Goal: Task Accomplishment & Management: Manage account settings

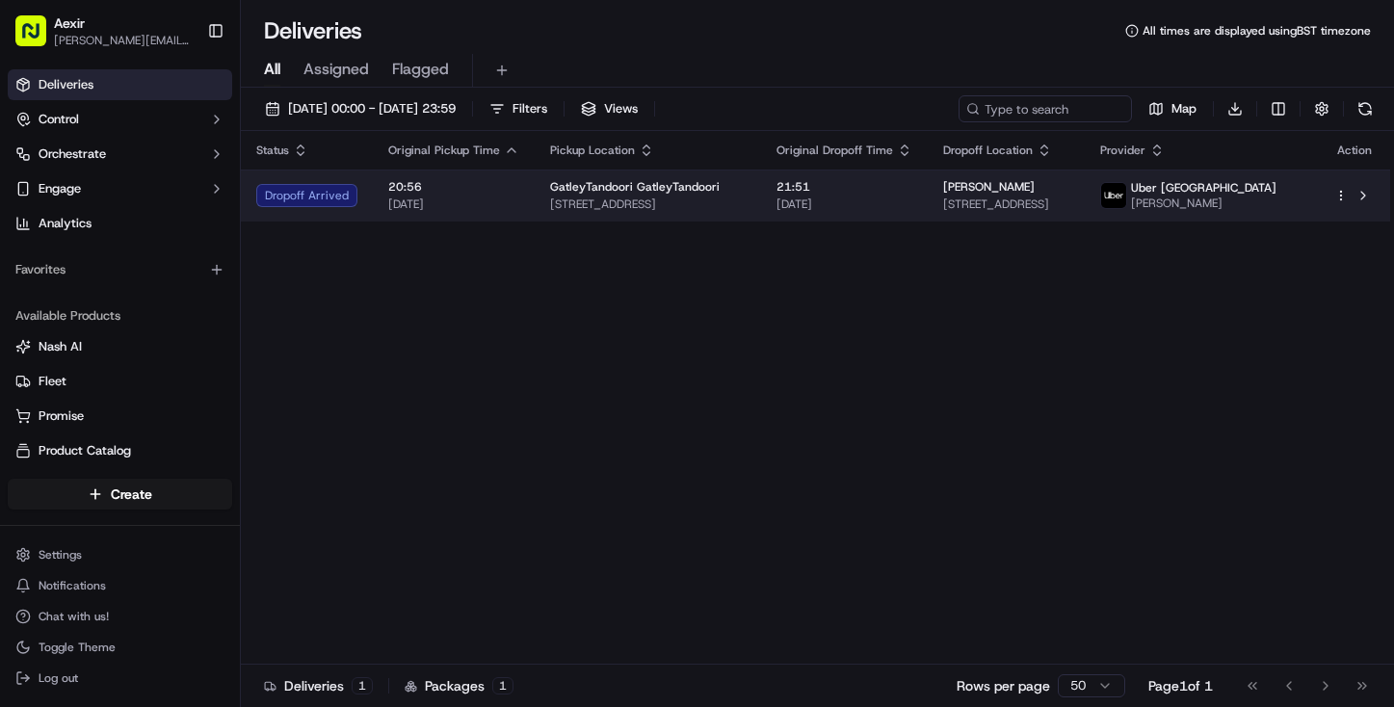
click at [1019, 209] on span "63 Borrowdale Ave, Gatley, Cheadle SK8 4QQ, UK" at bounding box center [1006, 204] width 127 height 15
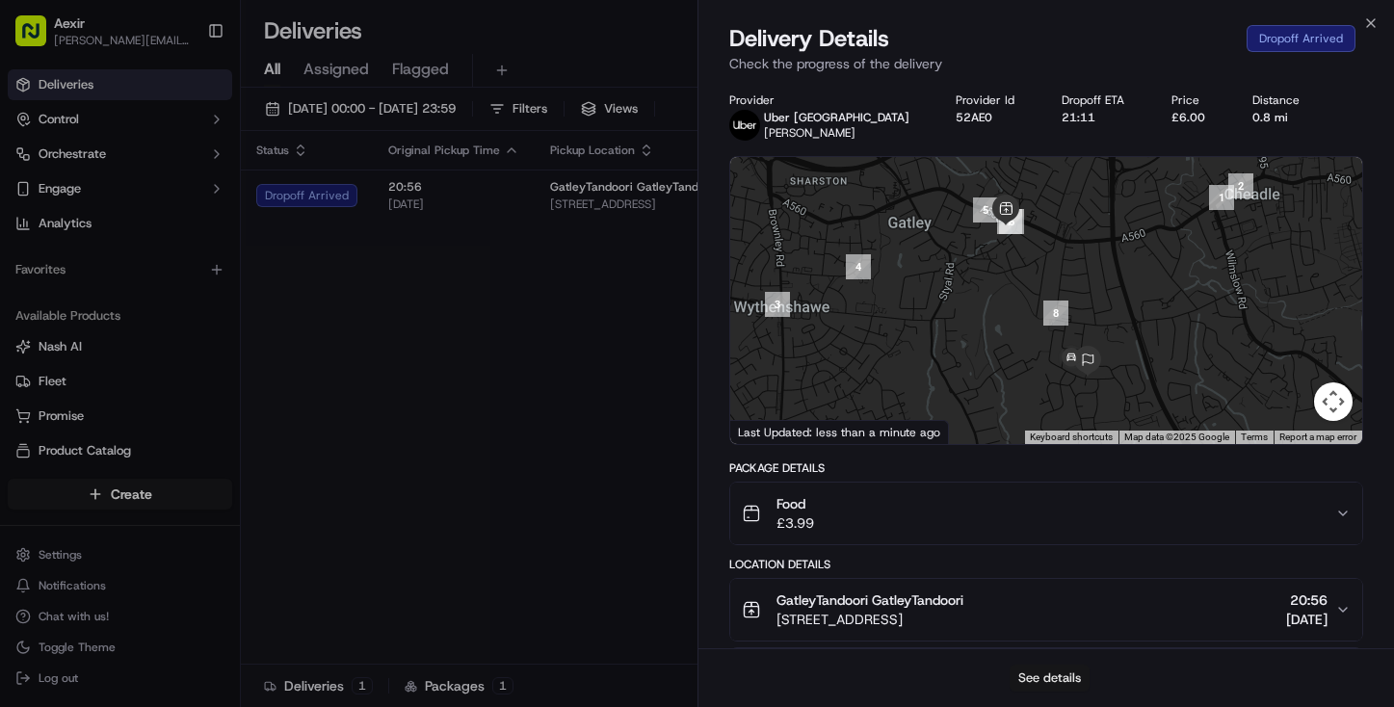
click at [1039, 677] on button "See details" at bounding box center [1050, 678] width 80 height 27
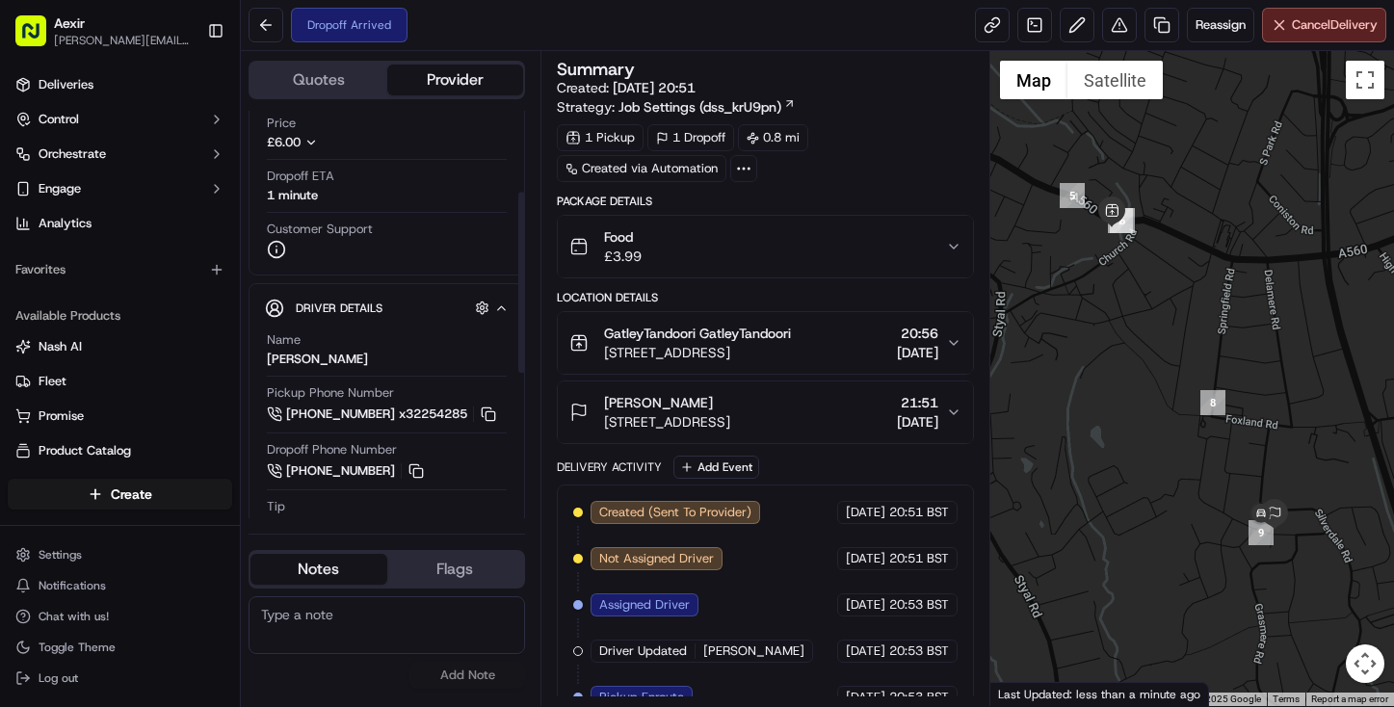
scroll to position [271, 0]
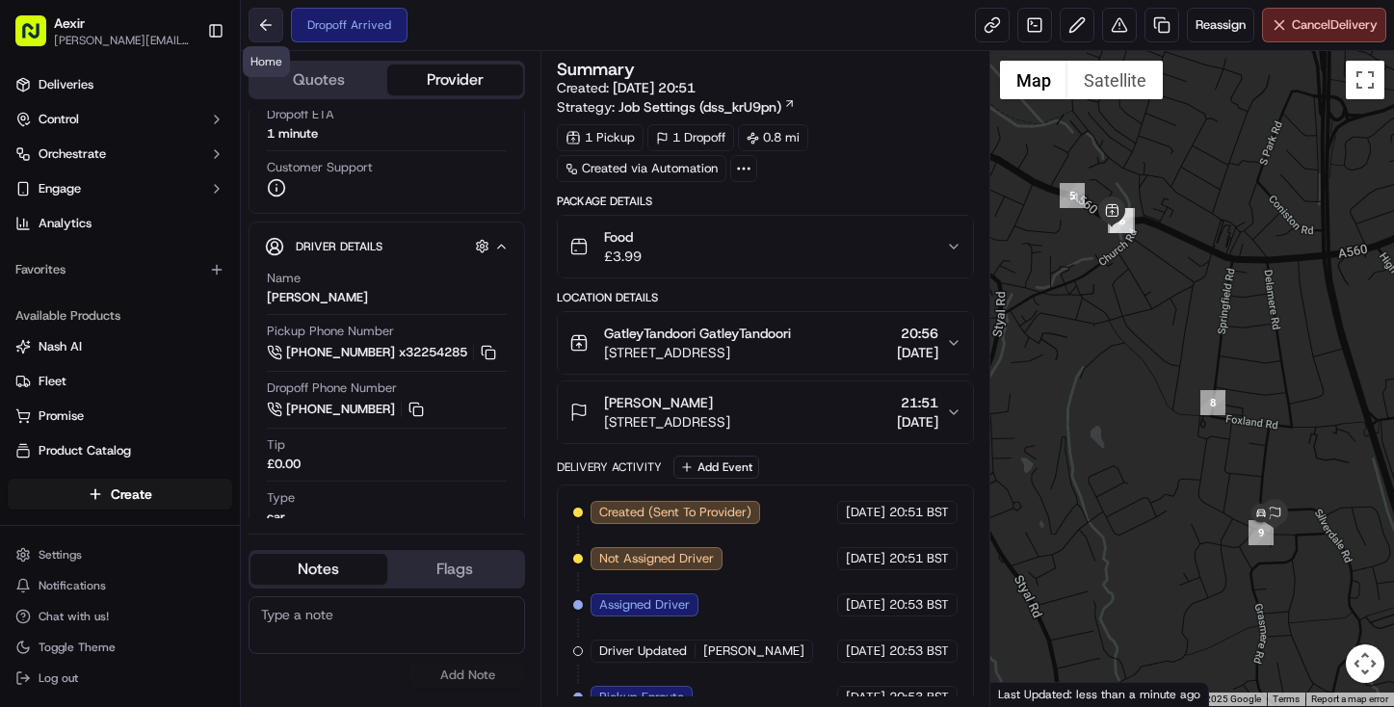
click at [267, 22] on button at bounding box center [266, 25] width 35 height 35
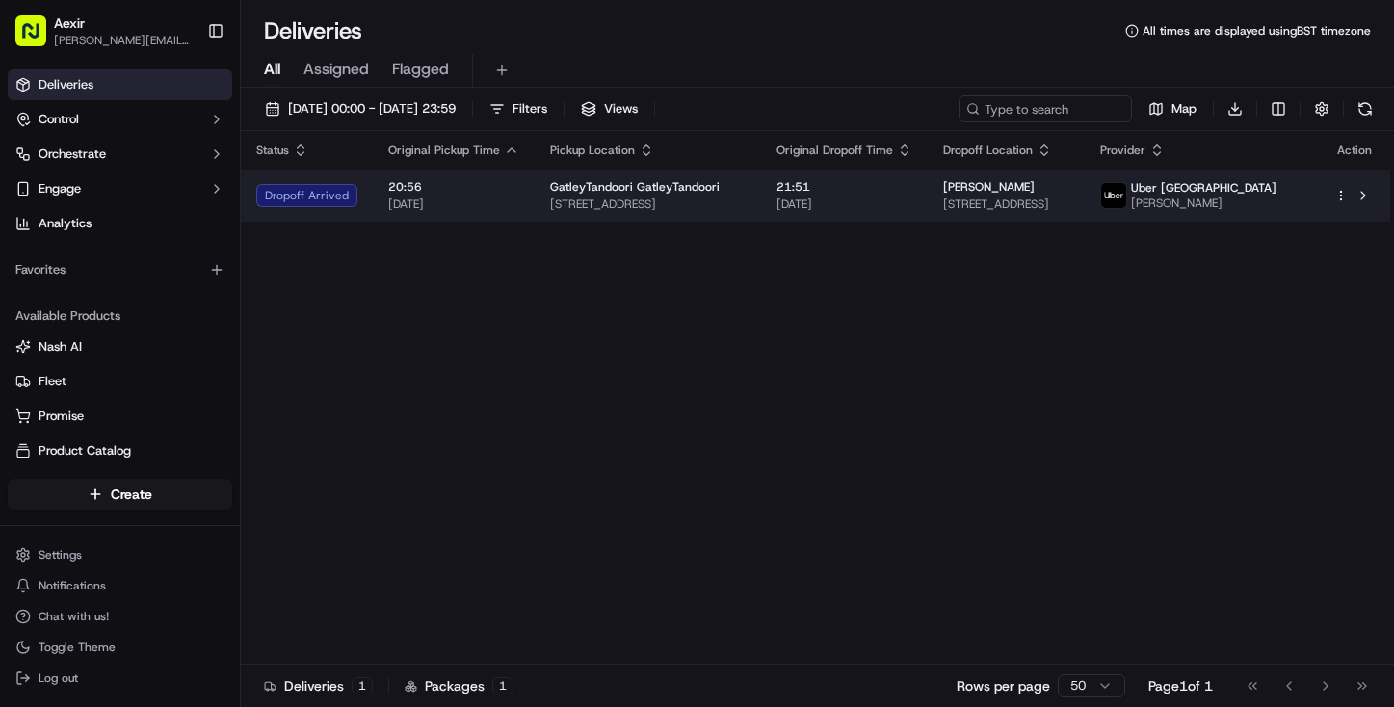
click at [1340, 204] on html "Aexir ariaz@aexir.com Toggle Sidebar Deliveries Control Orchestrate Engage Anal…" at bounding box center [697, 353] width 1394 height 707
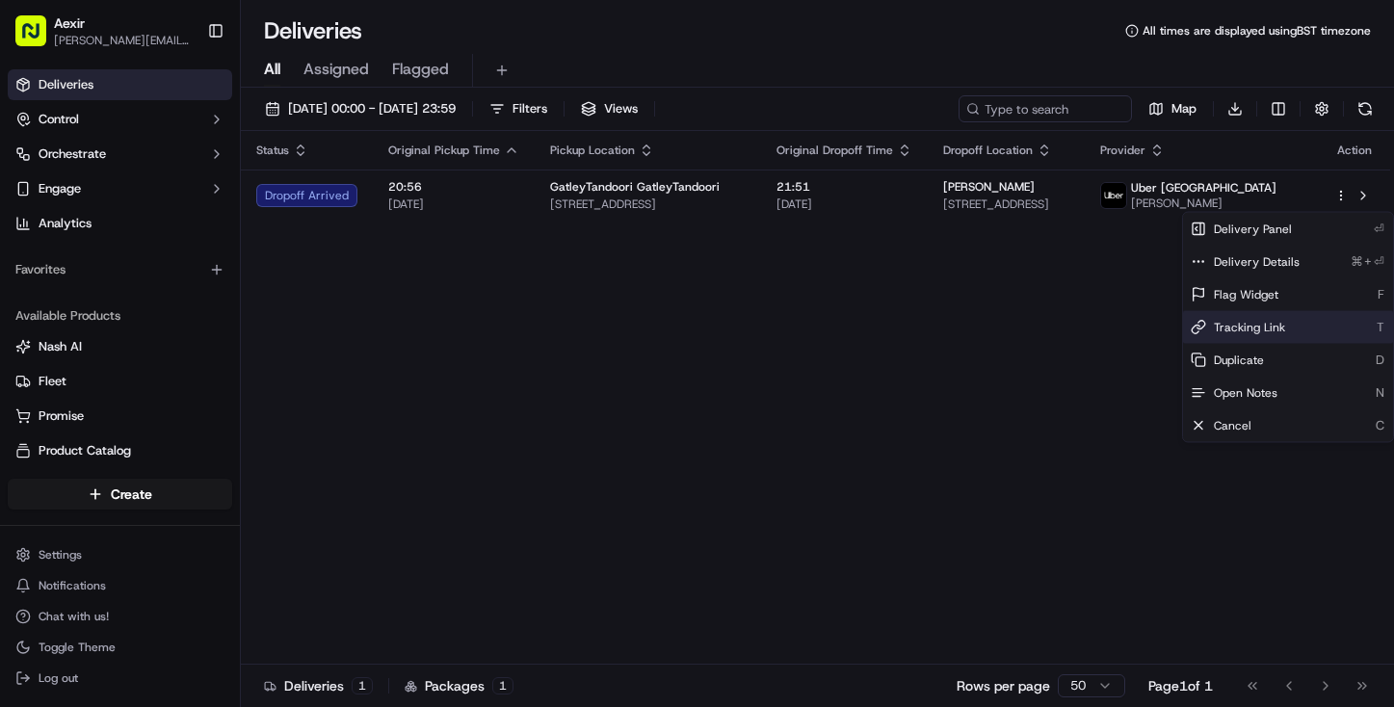
click at [1302, 327] on div "Tracking Link T" at bounding box center [1288, 327] width 210 height 33
click at [993, 368] on html "Aexir ariaz@aexir.com Toggle Sidebar Deliveries Control Orchestrate Engage Anal…" at bounding box center [697, 353] width 1394 height 707
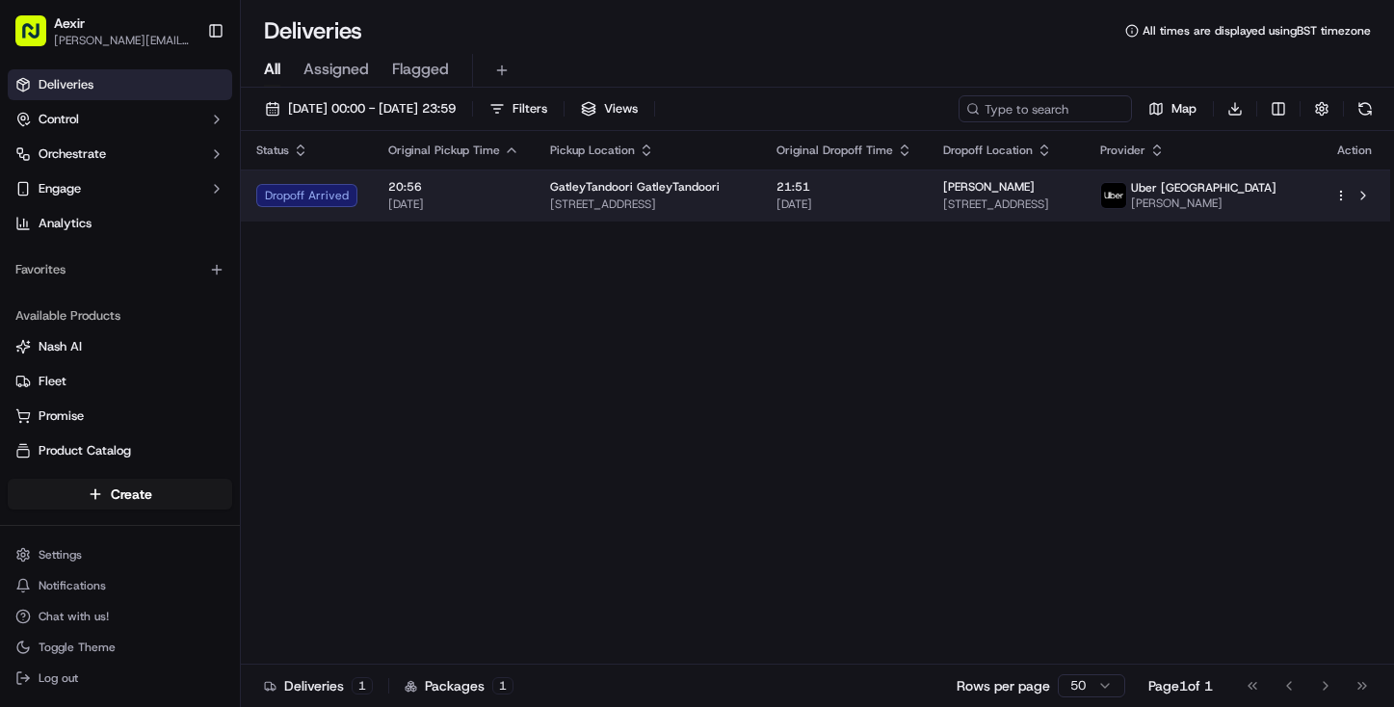
click at [903, 185] on span "21:51" at bounding box center [845, 186] width 136 height 15
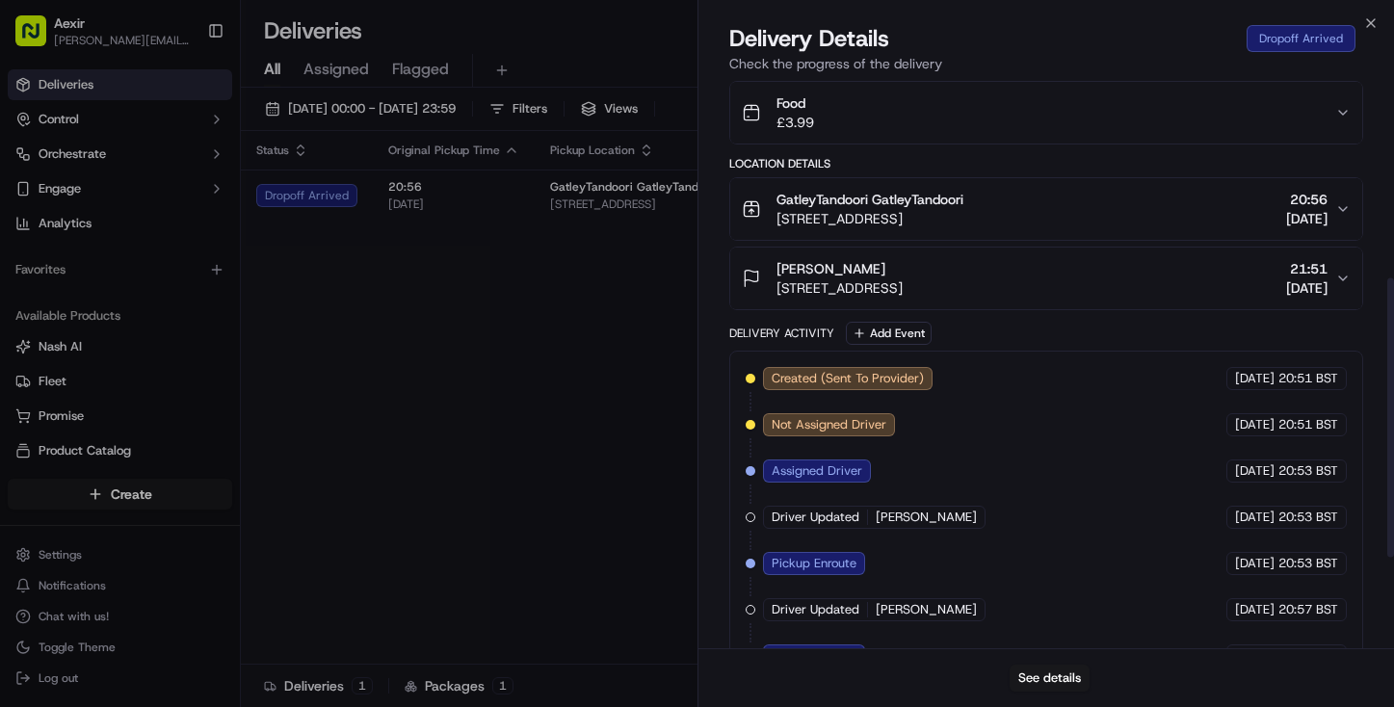
scroll to position [392, 0]
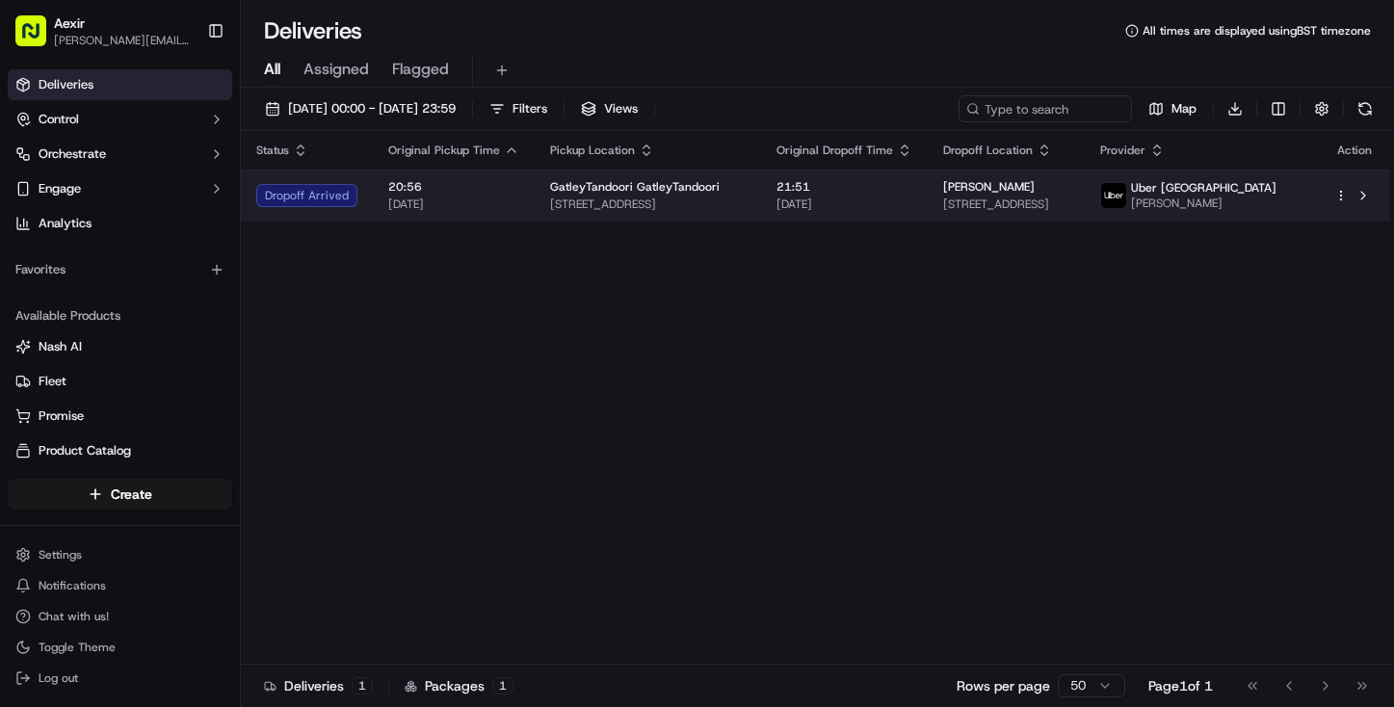
click at [516, 200] on td "20:56 [DATE]" at bounding box center [454, 196] width 162 height 52
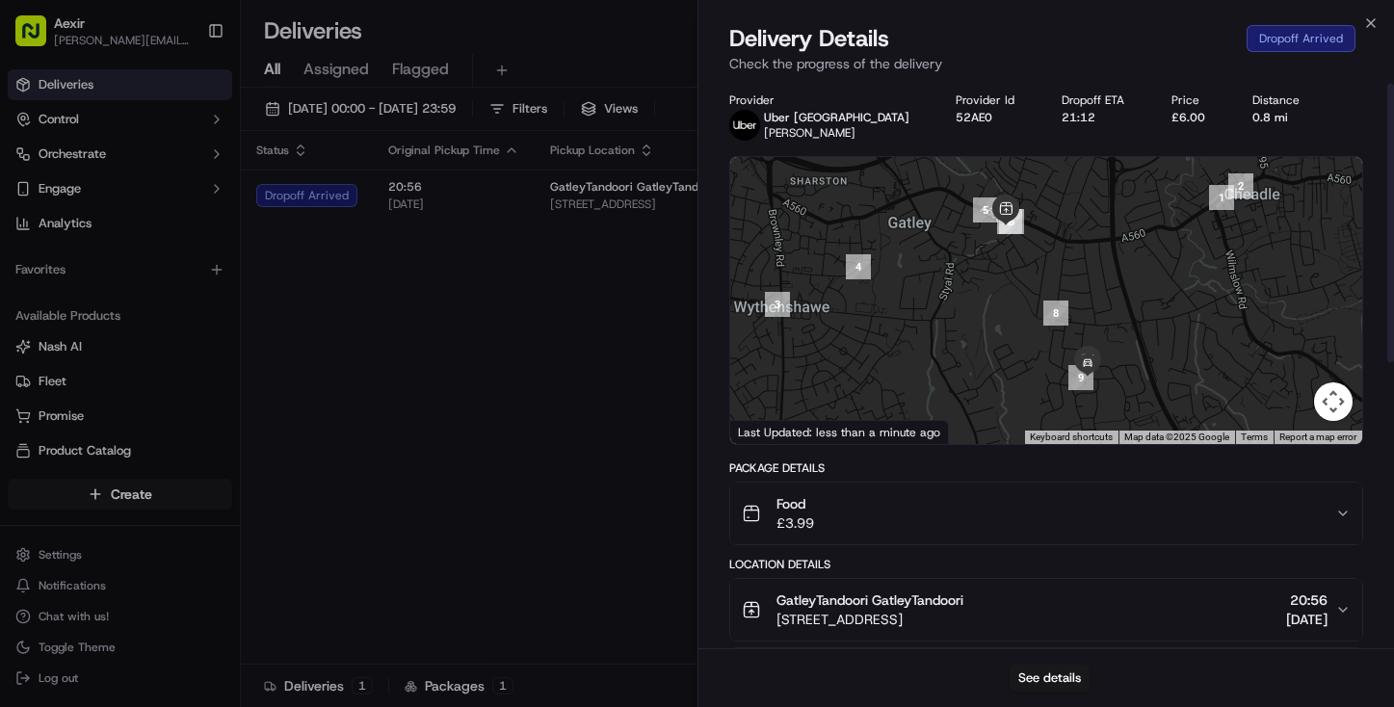
scroll to position [5, 0]
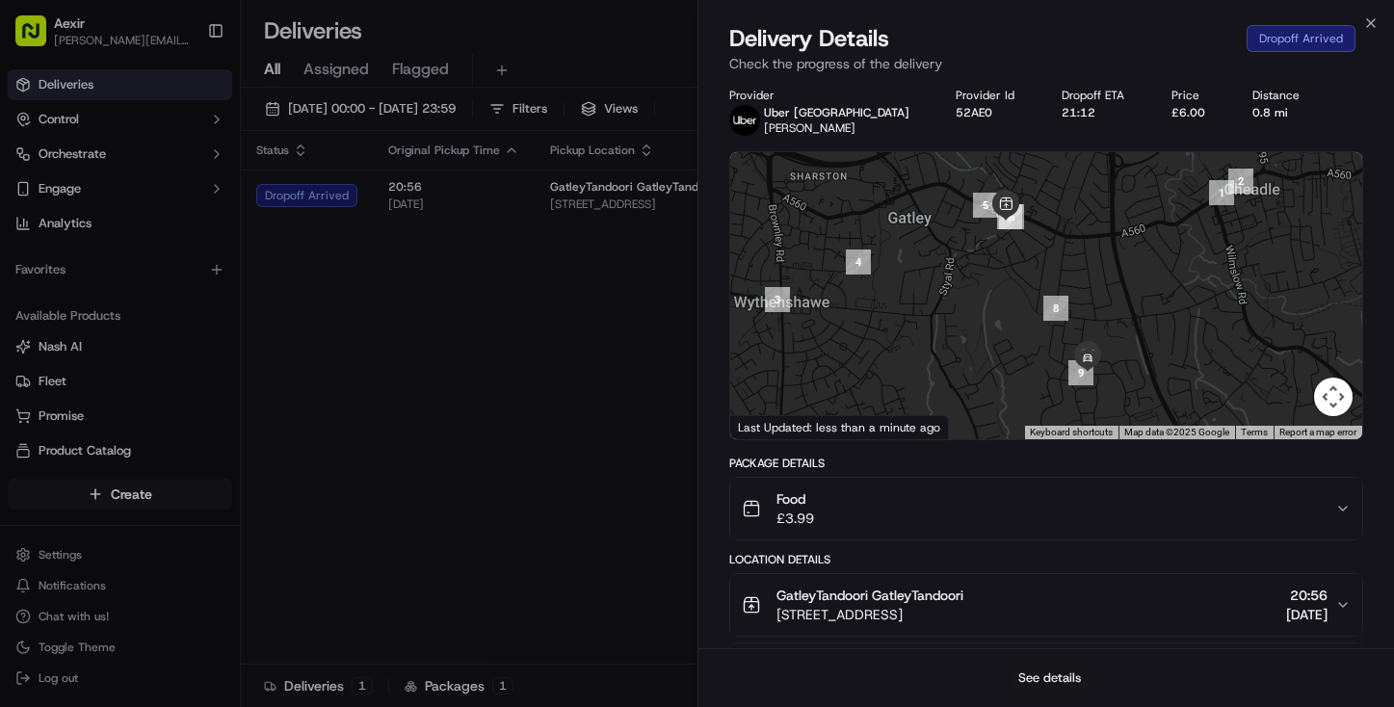
click at [1019, 674] on button "See details" at bounding box center [1050, 678] width 80 height 27
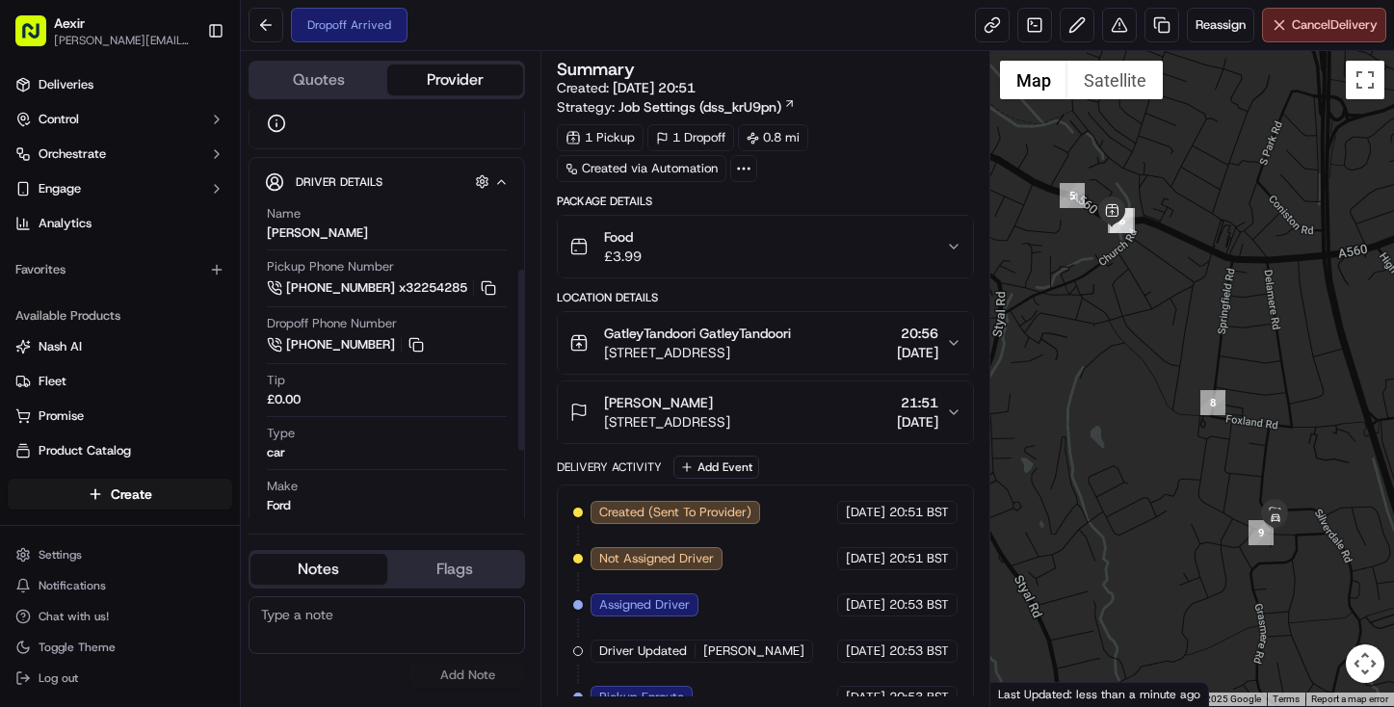
scroll to position [329, 0]
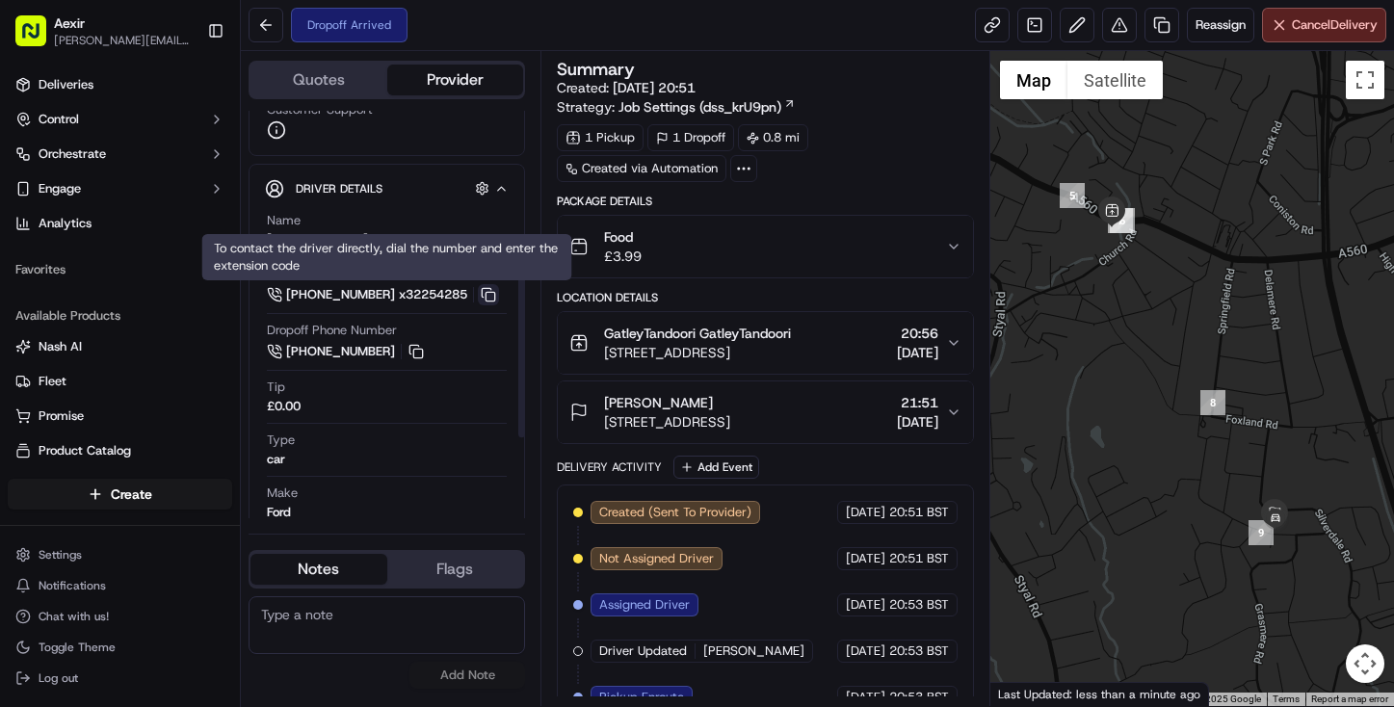
click at [490, 296] on button at bounding box center [488, 294] width 21 height 21
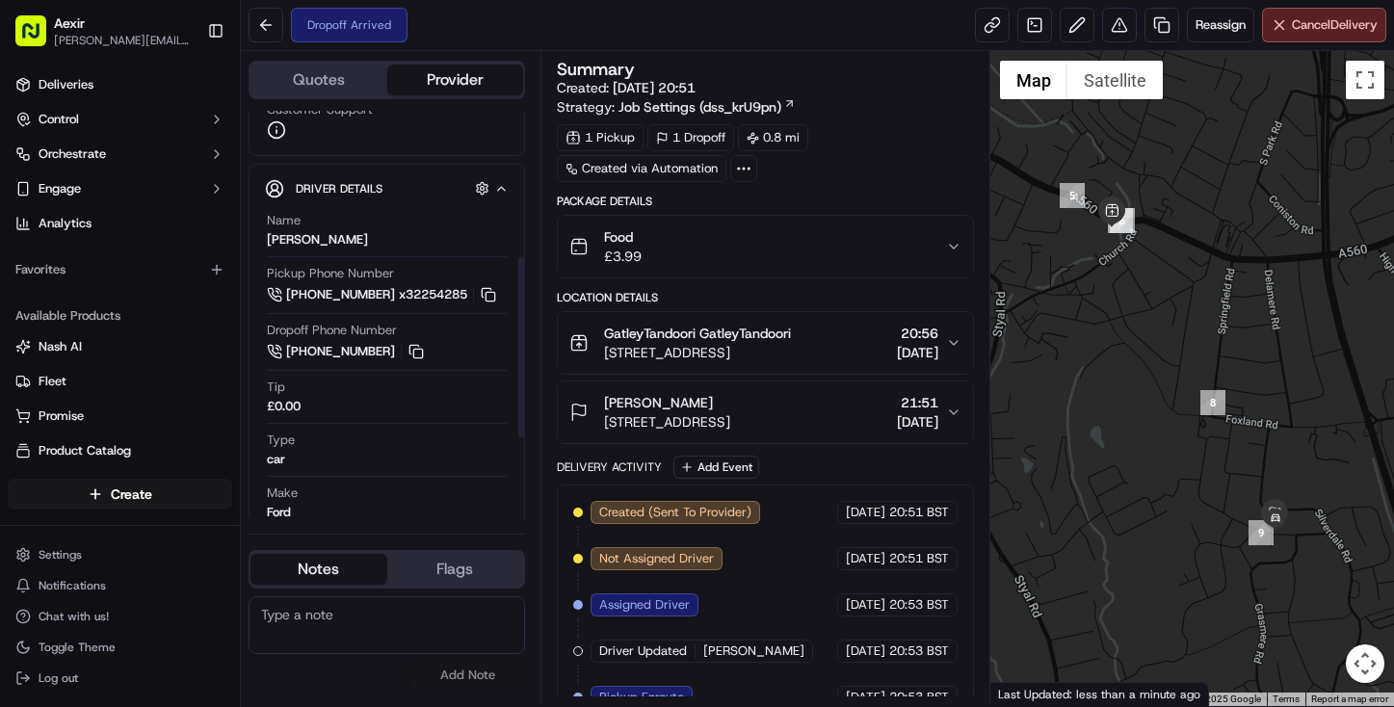
scroll to position [0, 0]
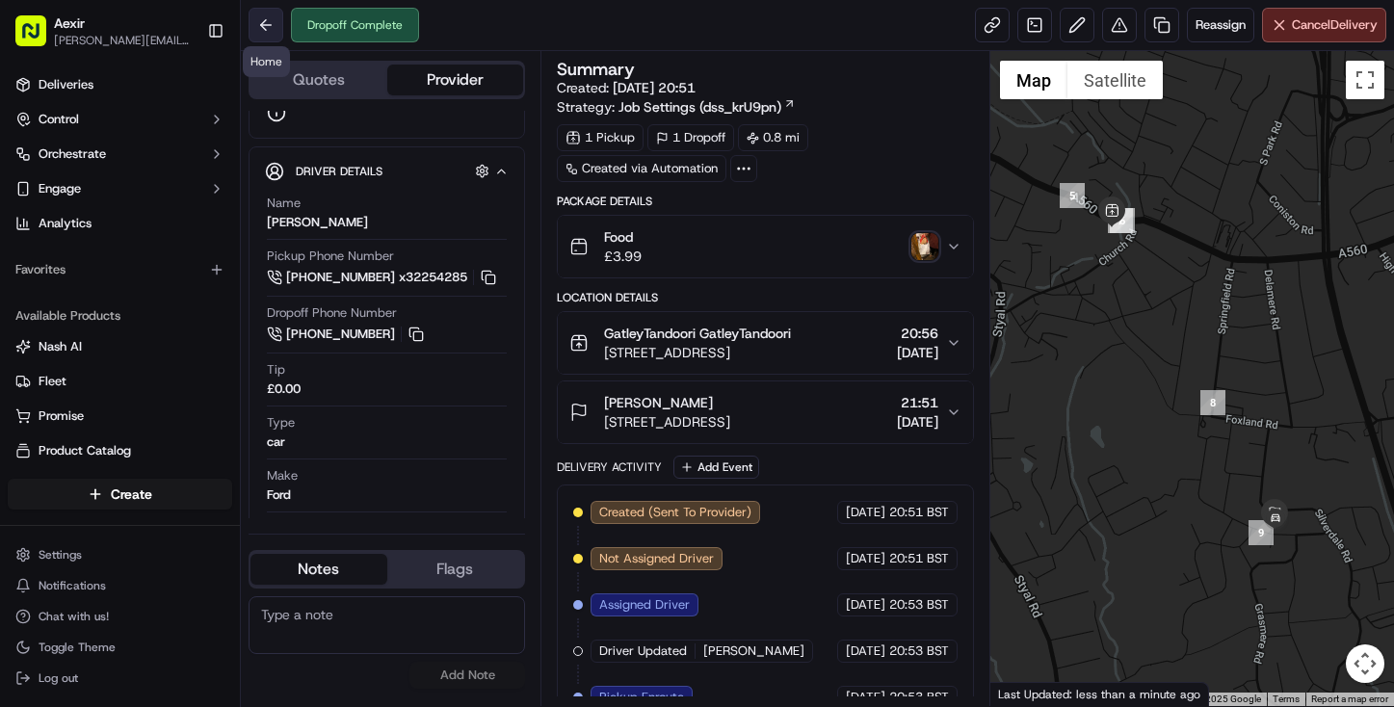
click at [262, 26] on button at bounding box center [266, 25] width 35 height 35
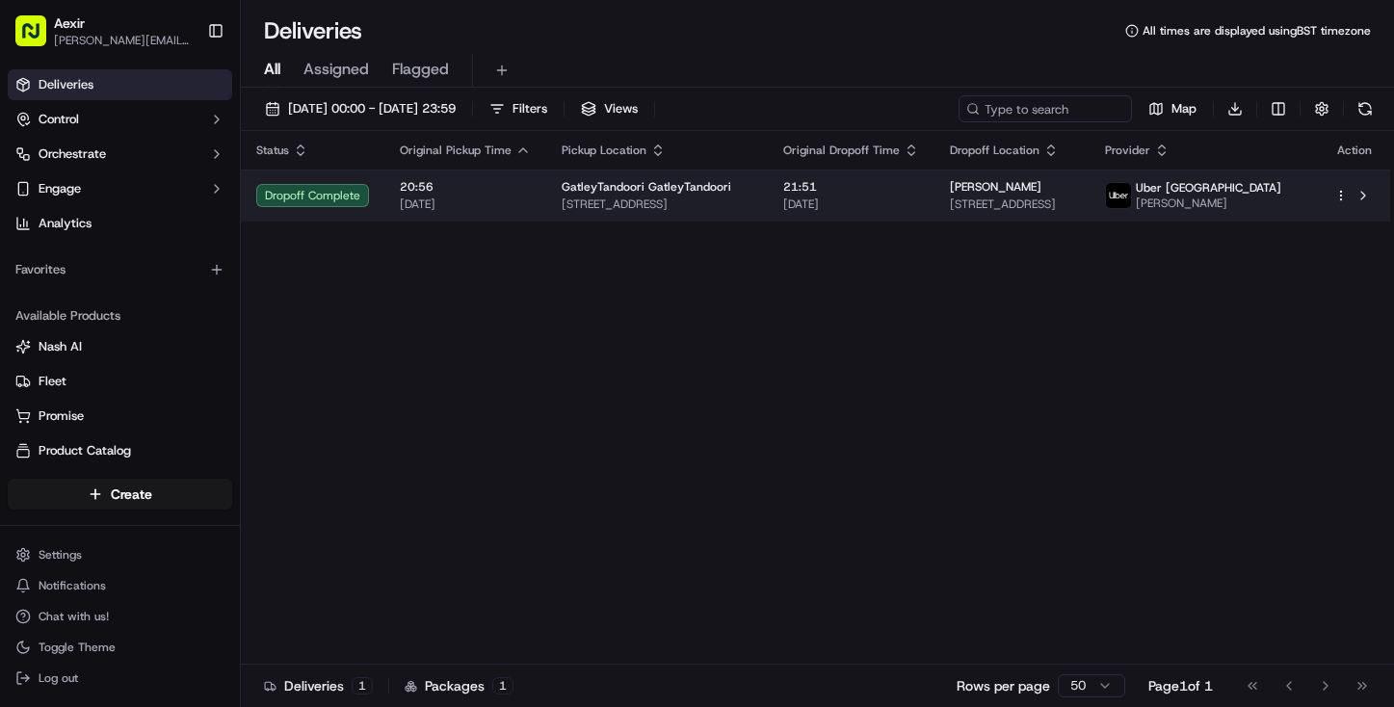
click at [509, 209] on span "[DATE]" at bounding box center [465, 204] width 131 height 15
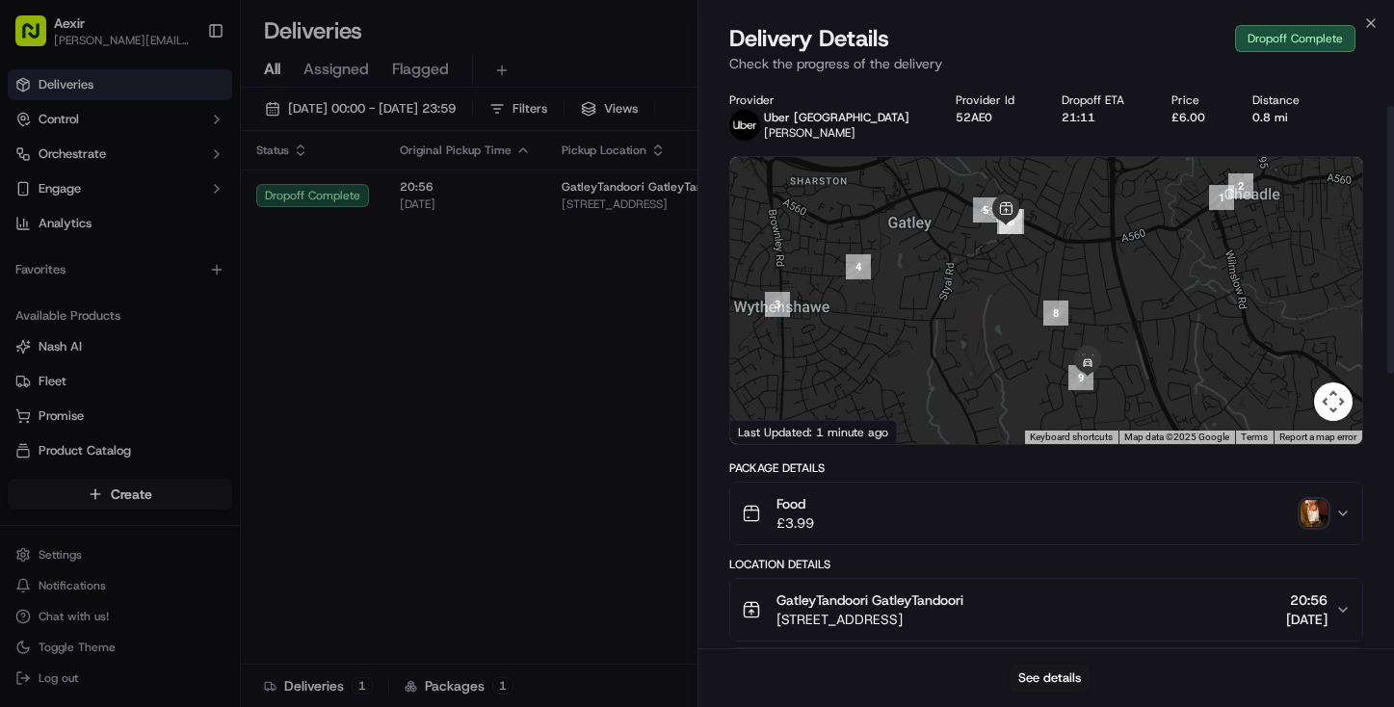
scroll to position [54, 0]
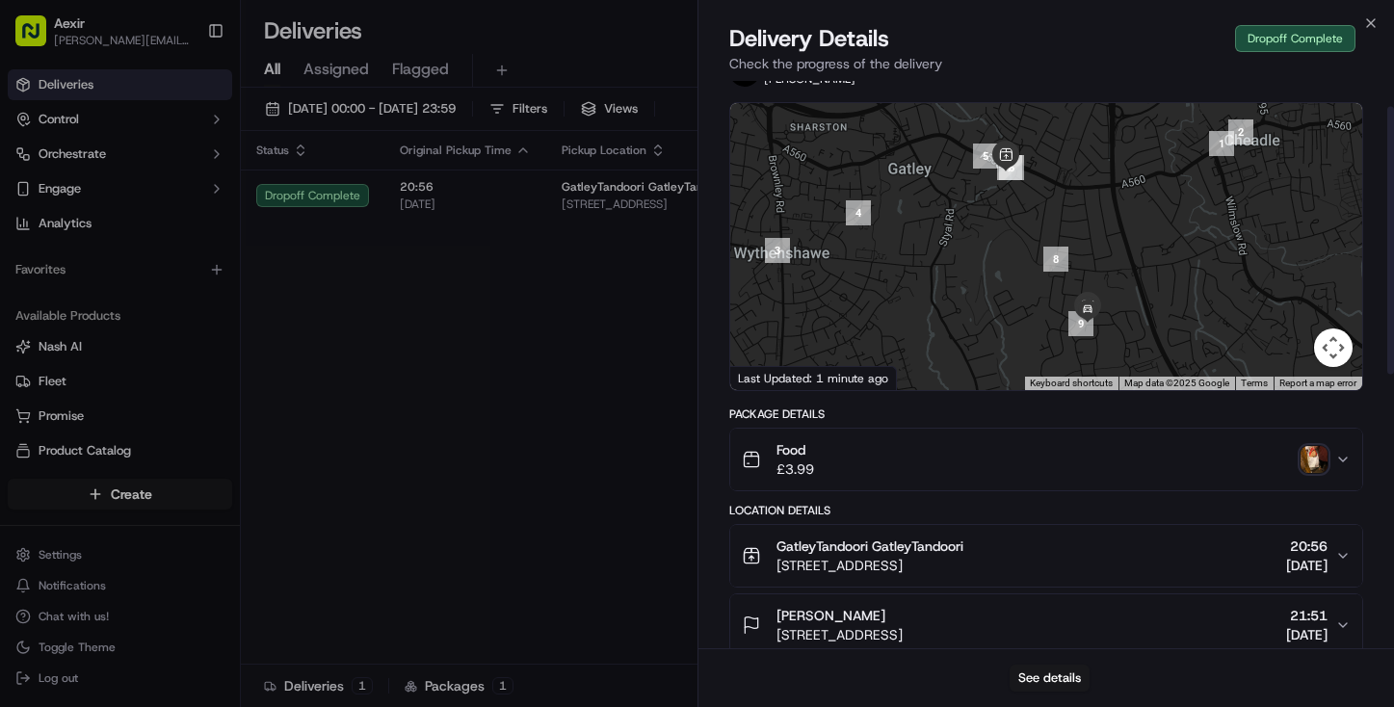
click at [1309, 460] on img "button" at bounding box center [1314, 459] width 27 height 27
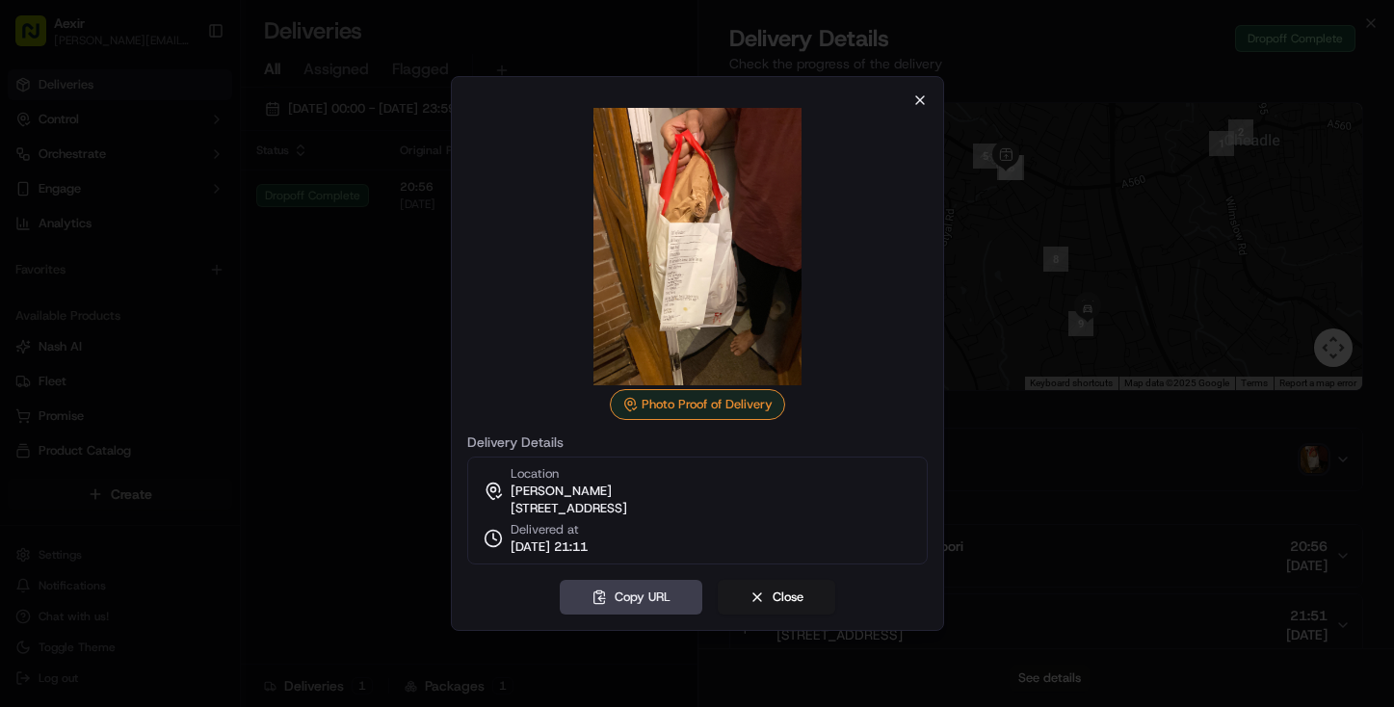
click at [919, 93] on icon "button" at bounding box center [920, 100] width 15 height 15
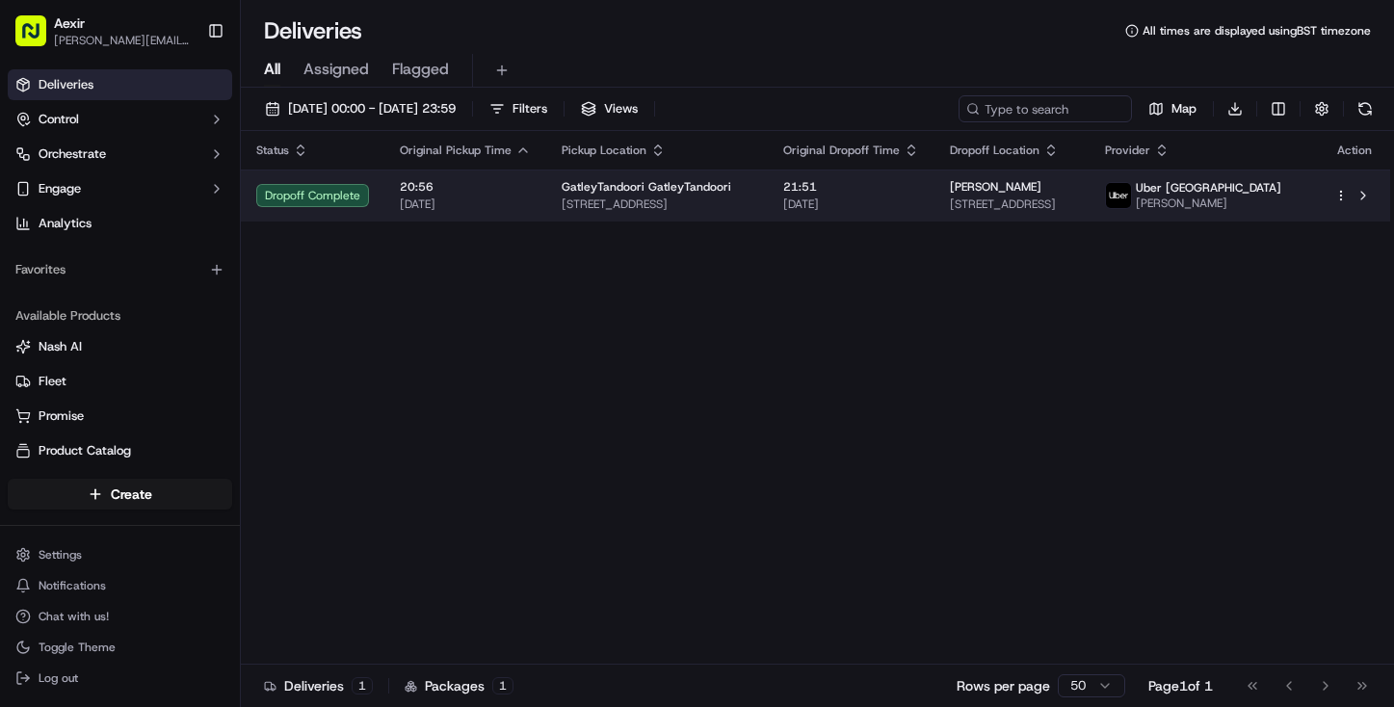
click at [1340, 199] on html "Aexir [PERSON_NAME][EMAIL_ADDRESS][DOMAIN_NAME] Toggle Sidebar Deliveries Contr…" at bounding box center [697, 353] width 1394 height 707
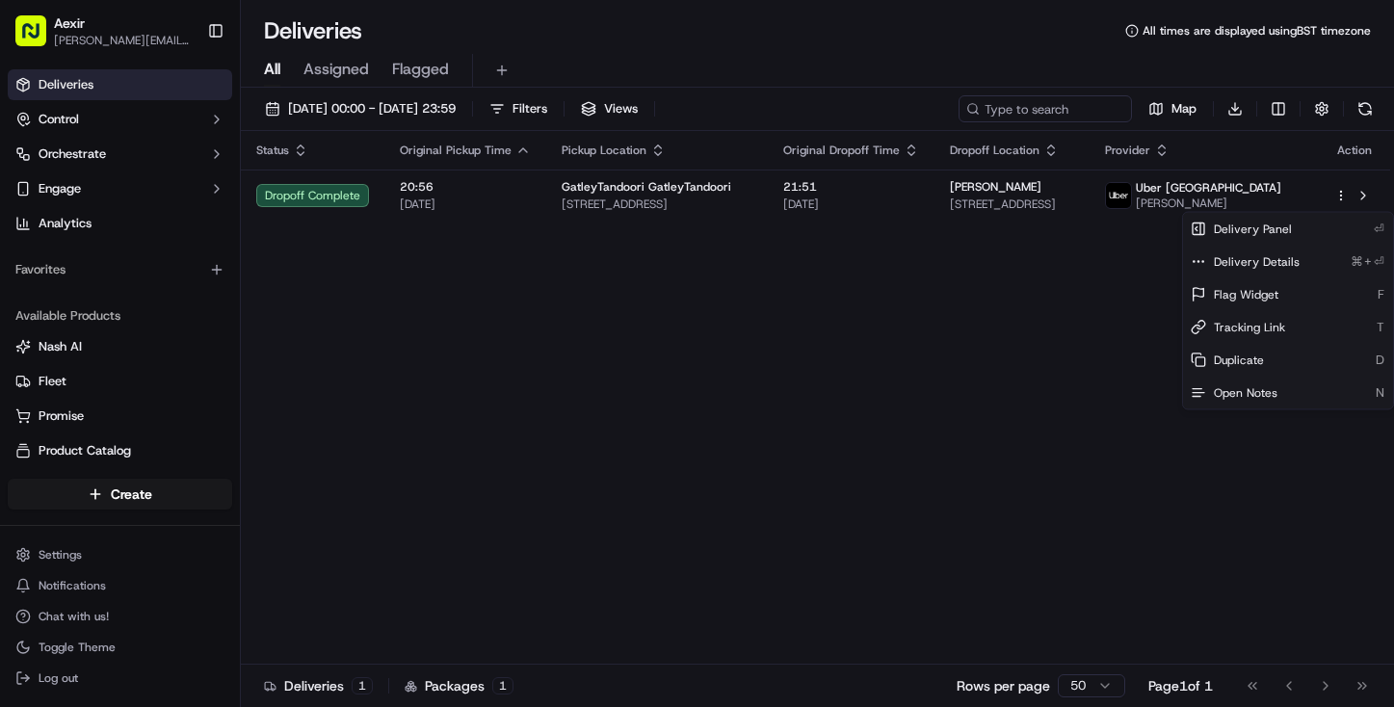
click at [1048, 419] on html "Aexir [PERSON_NAME][EMAIL_ADDRESS][DOMAIN_NAME] Toggle Sidebar Deliveries Contr…" at bounding box center [697, 353] width 1394 height 707
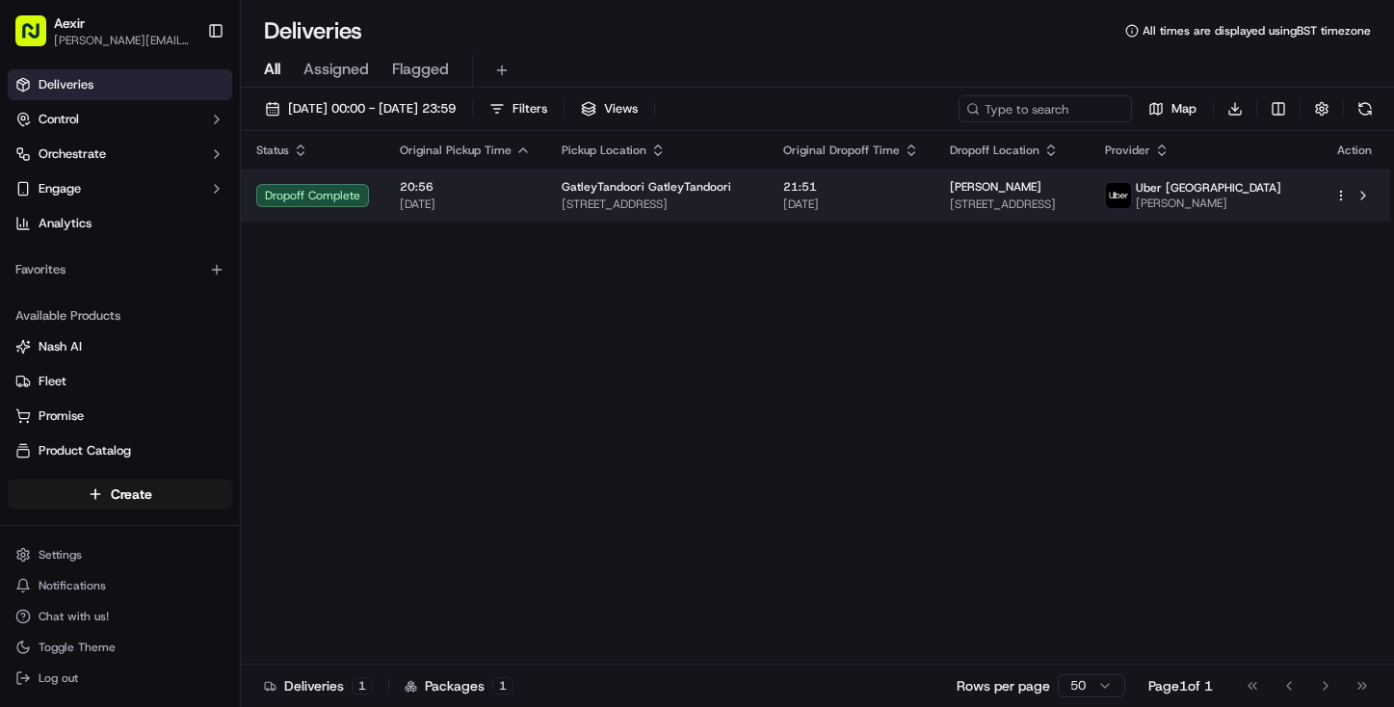
click at [1074, 192] on div "[PERSON_NAME]" at bounding box center [1012, 186] width 124 height 15
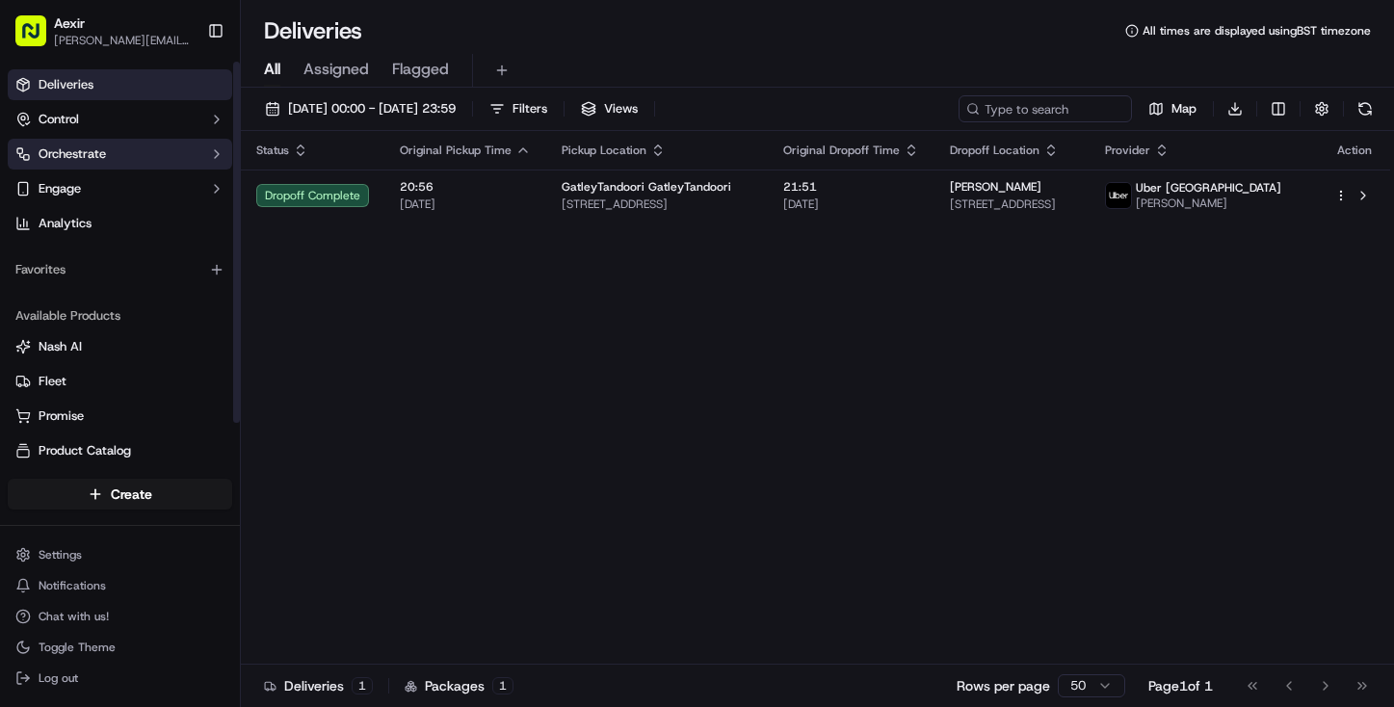
click at [145, 158] on button "Orchestrate" at bounding box center [120, 154] width 225 height 31
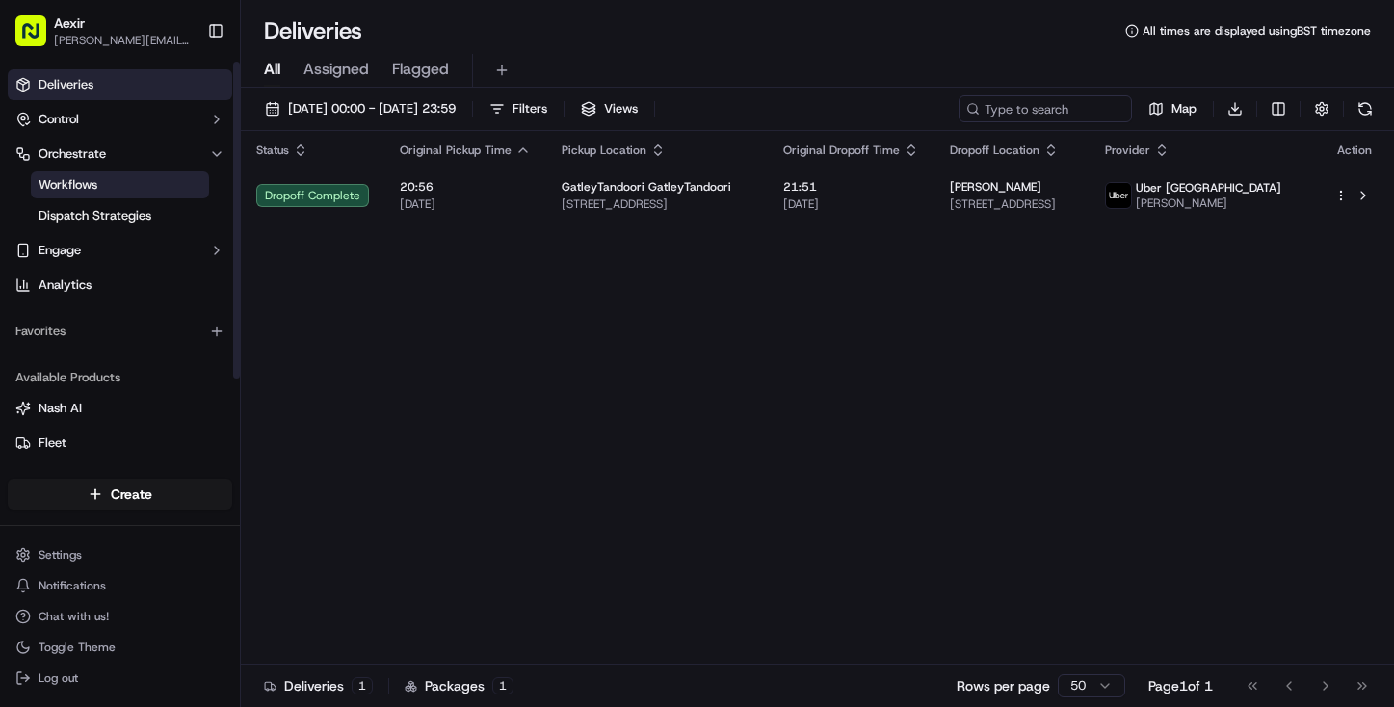
click at [176, 195] on link "Workflows" at bounding box center [120, 185] width 178 height 27
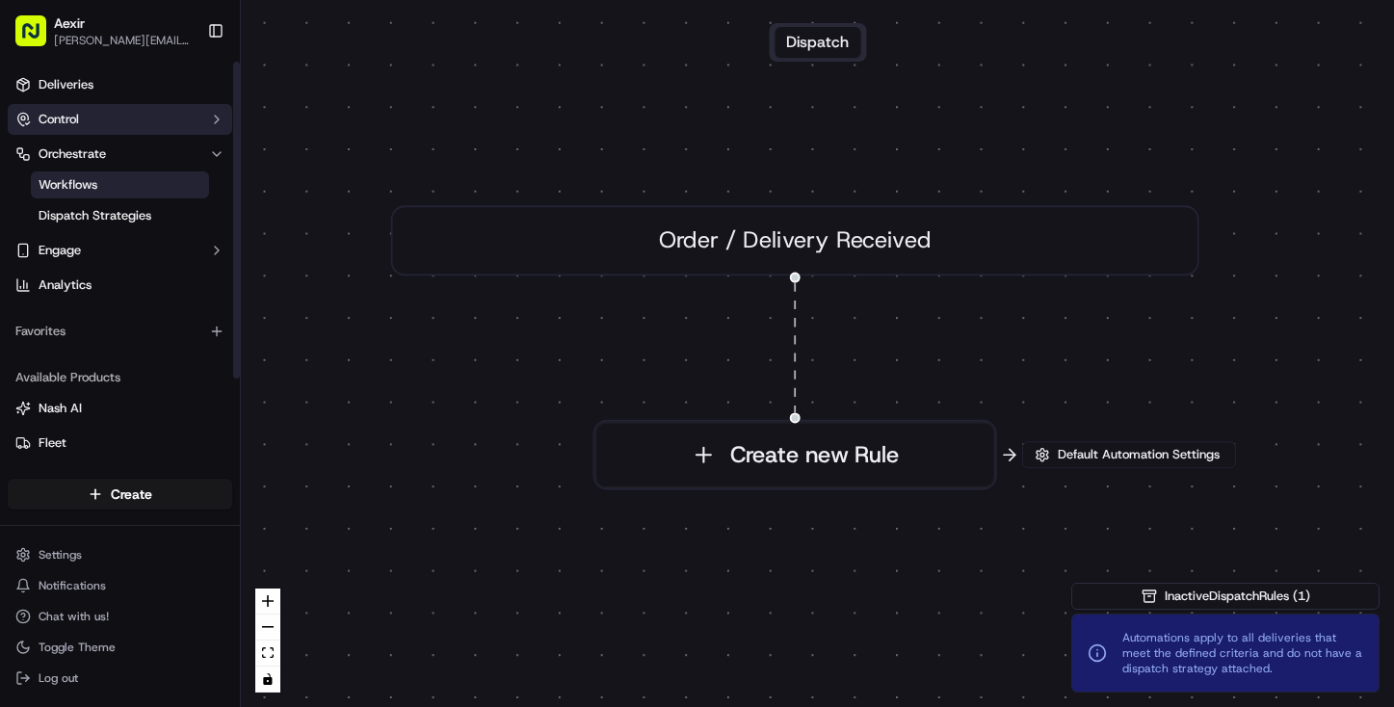
click at [175, 119] on button "Control" at bounding box center [120, 119] width 225 height 31
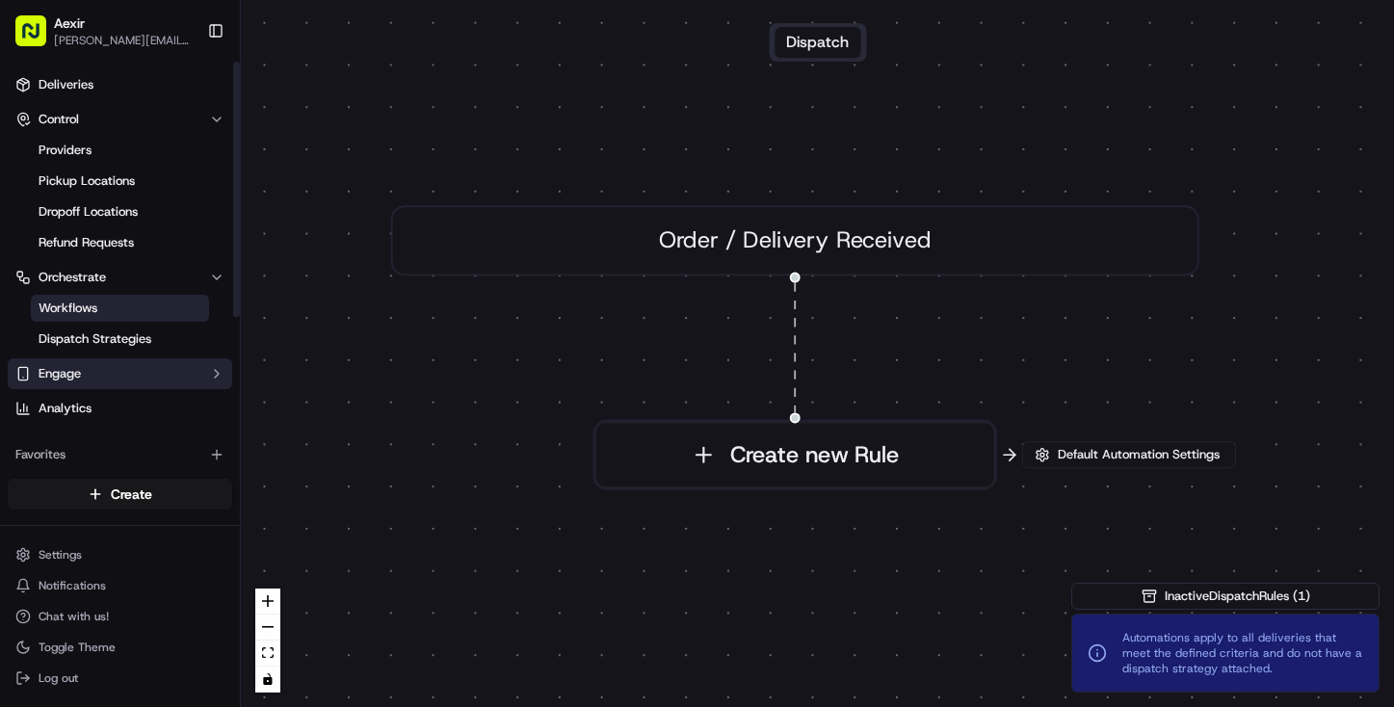
click at [93, 375] on button "Engage" at bounding box center [120, 373] width 225 height 31
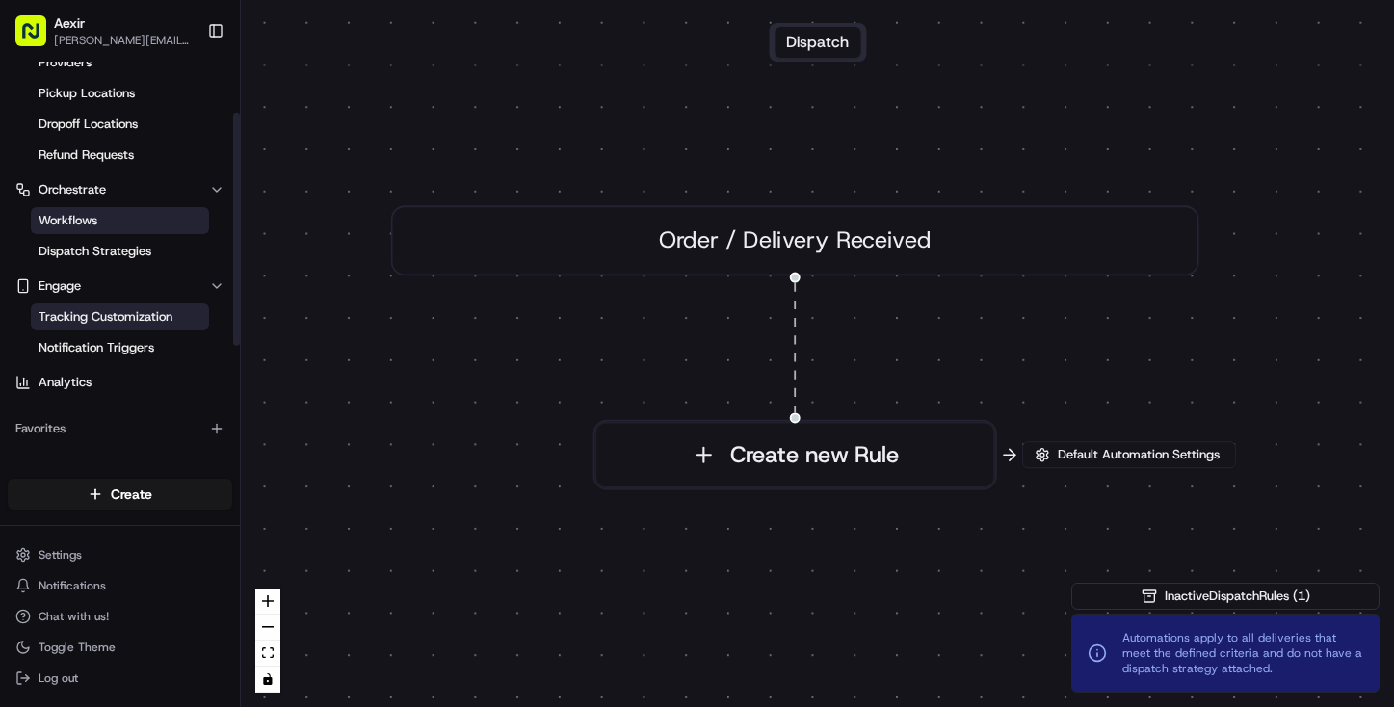
scroll to position [96, 0]
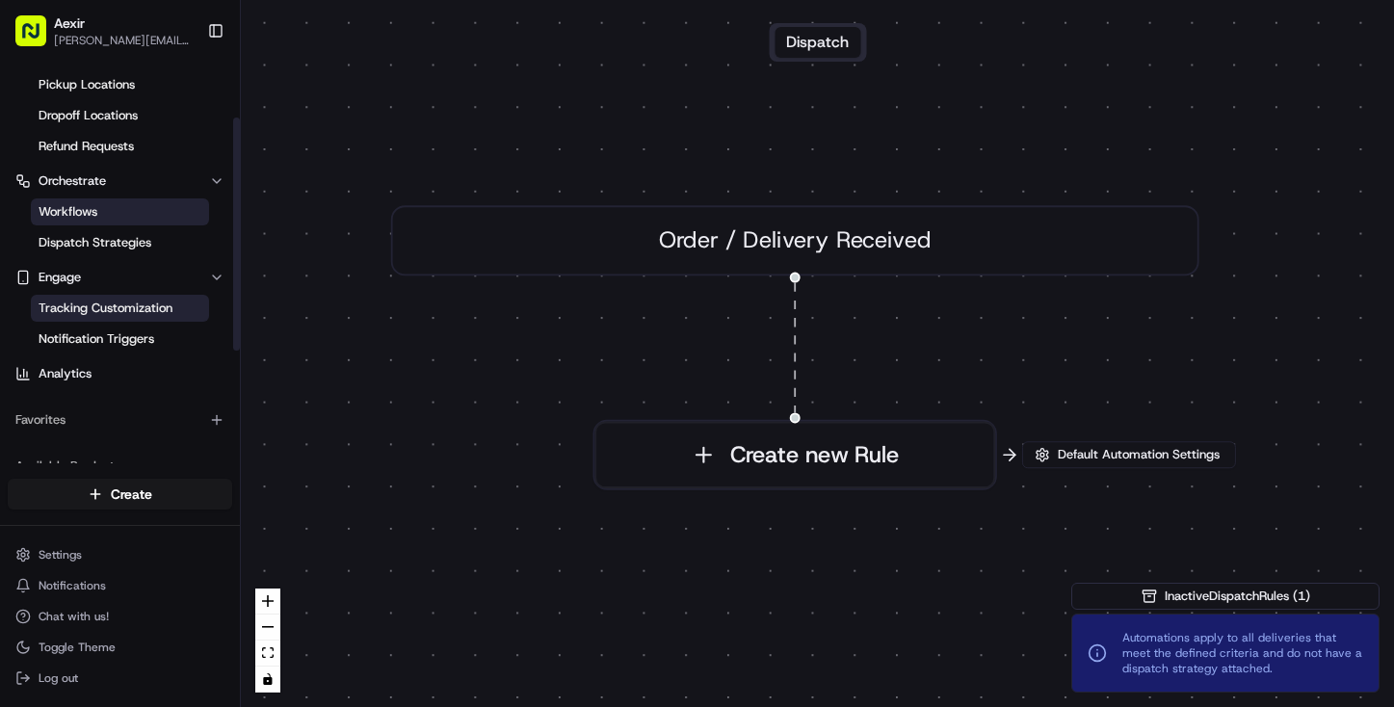
click at [160, 314] on span "Tracking Customization" at bounding box center [106, 308] width 134 height 17
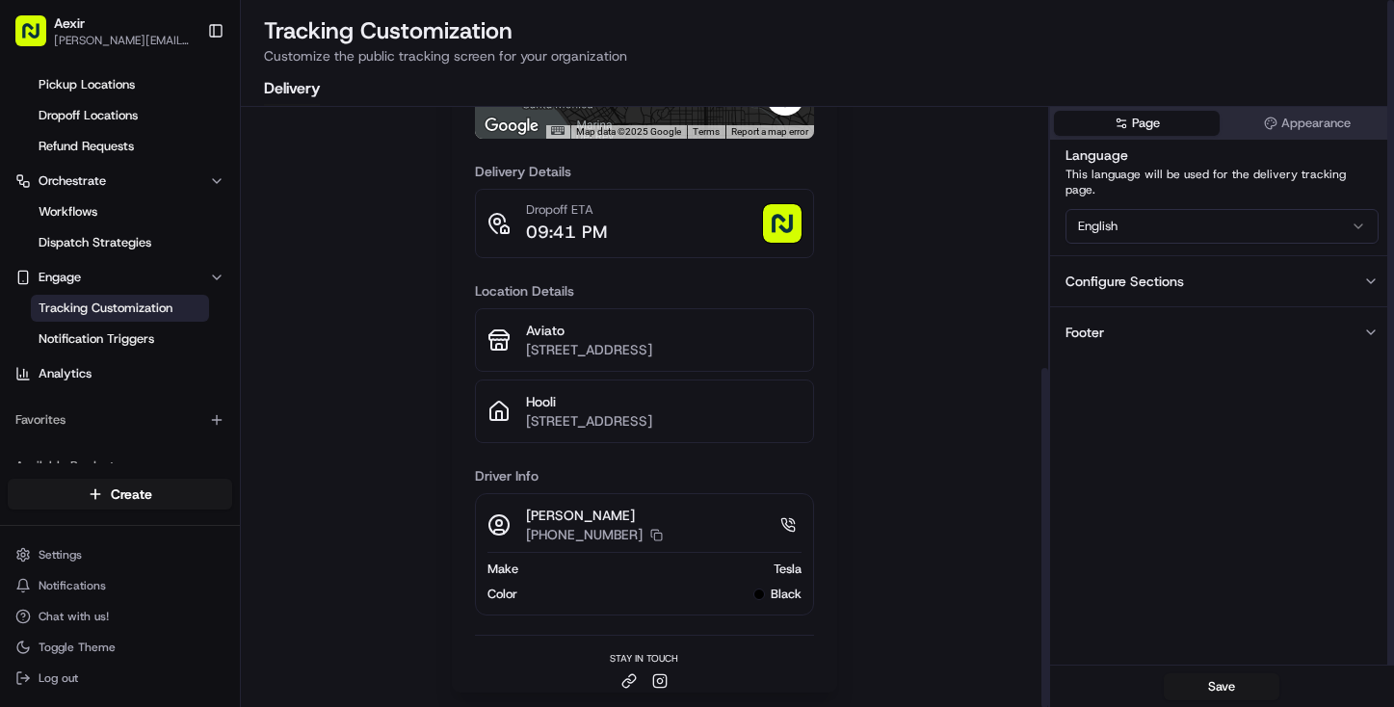
scroll to position [462, 0]
click at [1290, 312] on button "Footer" at bounding box center [1222, 331] width 344 height 51
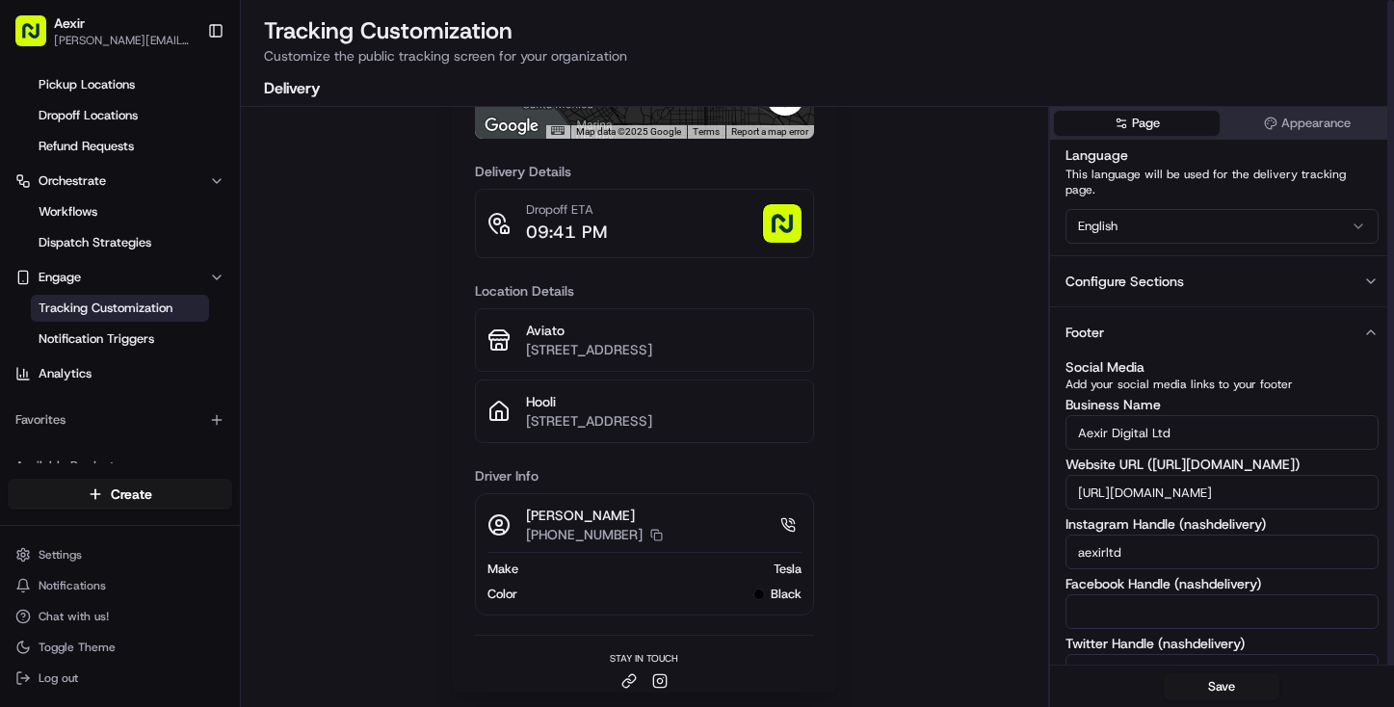
scroll to position [0, 0]
click at [1230, 256] on button "Configure Sections" at bounding box center [1222, 280] width 344 height 51
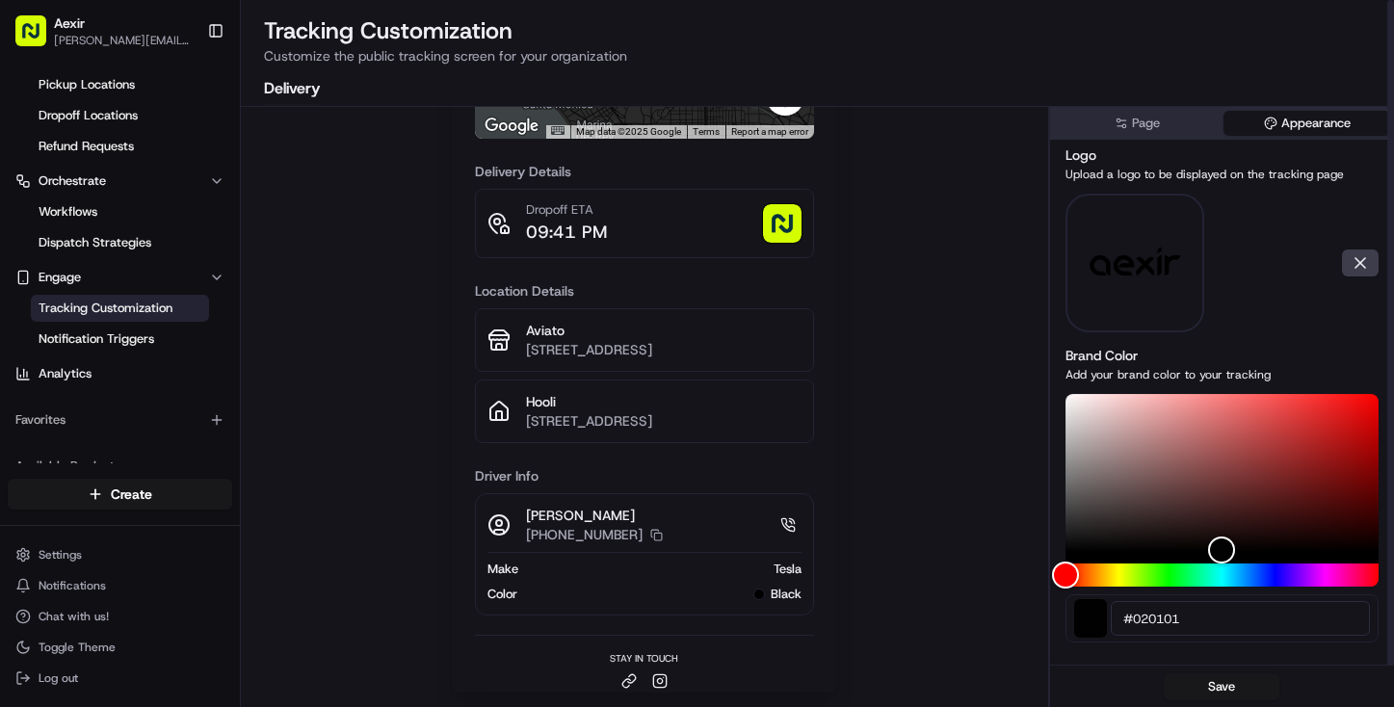
click at [1322, 115] on button "Appearance" at bounding box center [1307, 123] width 167 height 25
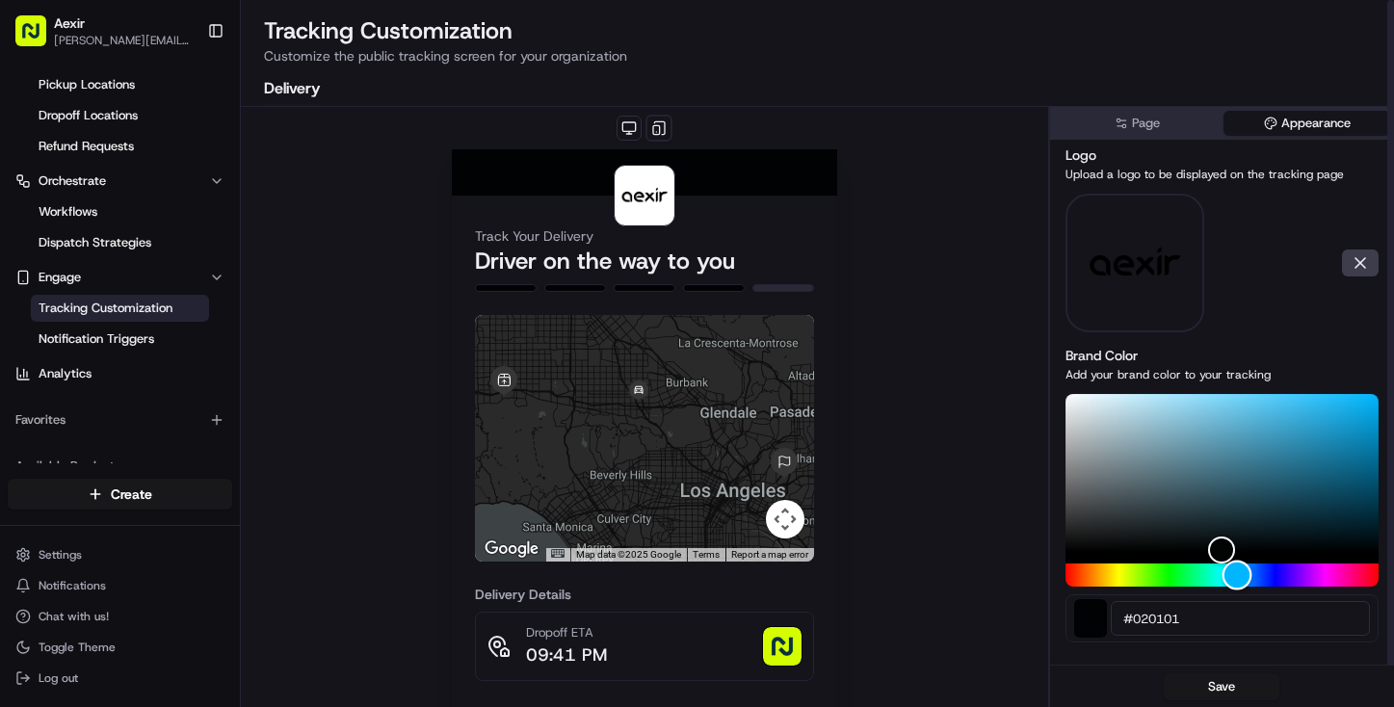
drag, startPoint x: 1067, startPoint y: 578, endPoint x: 1237, endPoint y: 584, distance: 170.7
click at [1237, 584] on div "Hue" at bounding box center [1238, 576] width 30 height 30
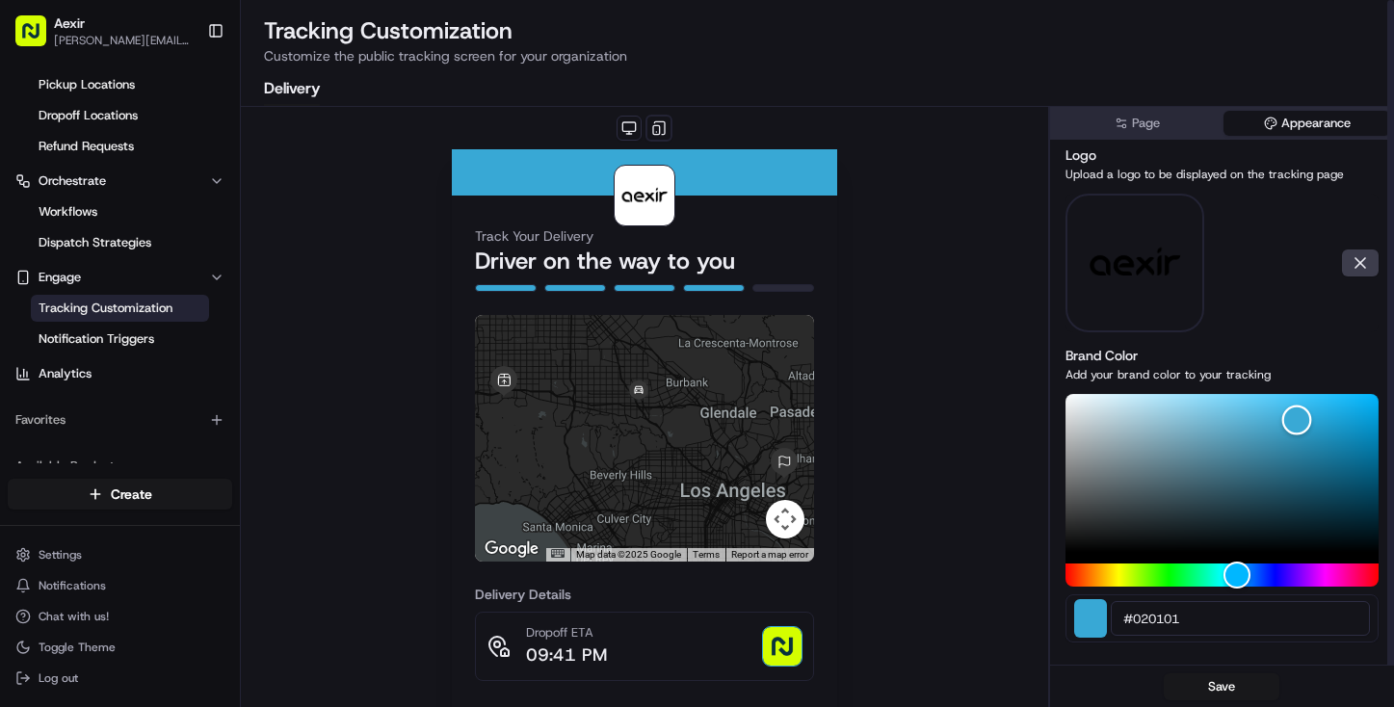
drag, startPoint x: 1219, startPoint y: 547, endPoint x: 1297, endPoint y: 420, distance: 149.2
click at [1297, 420] on div "Color" at bounding box center [1298, 421] width 30 height 30
drag, startPoint x: 1305, startPoint y: 420, endPoint x: 1317, endPoint y: 418, distance: 12.7
click at [1317, 418] on div "Color" at bounding box center [1318, 419] width 30 height 30
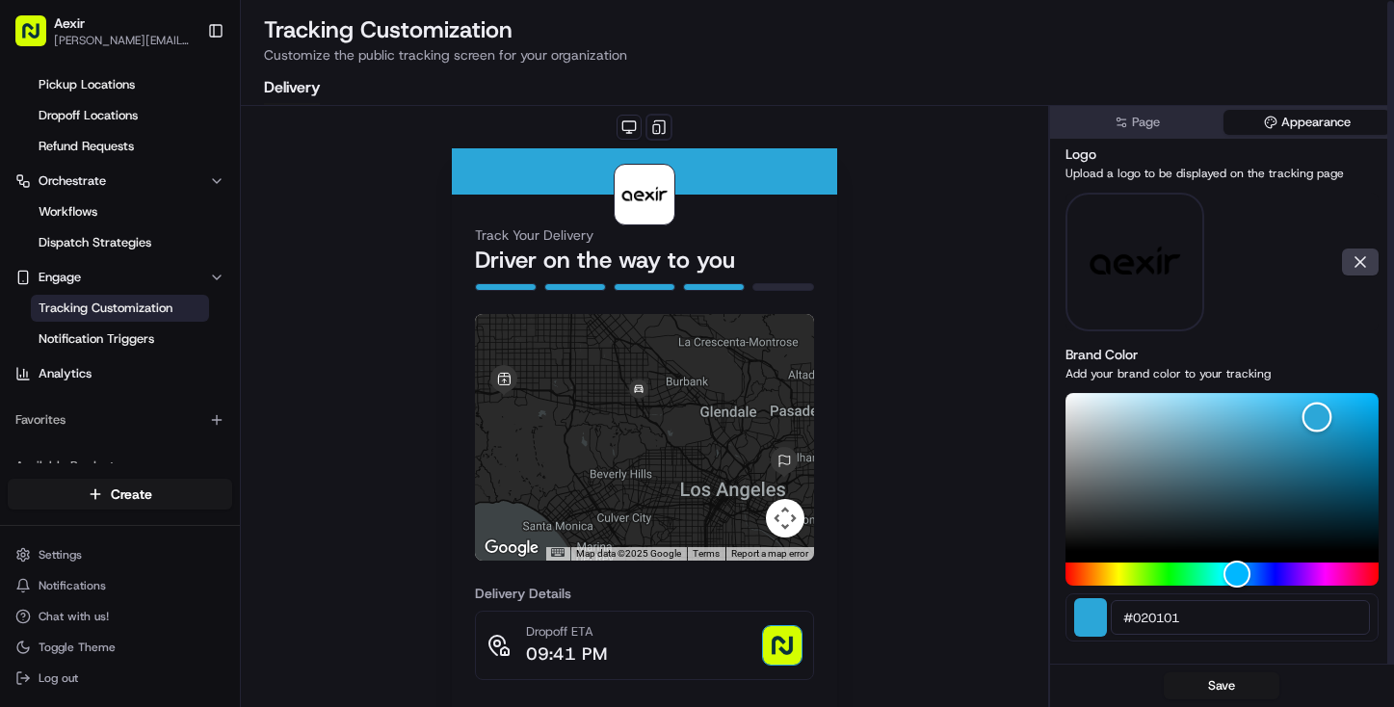
scroll to position [1, 0]
click at [1212, 688] on button "Save" at bounding box center [1222, 686] width 116 height 27
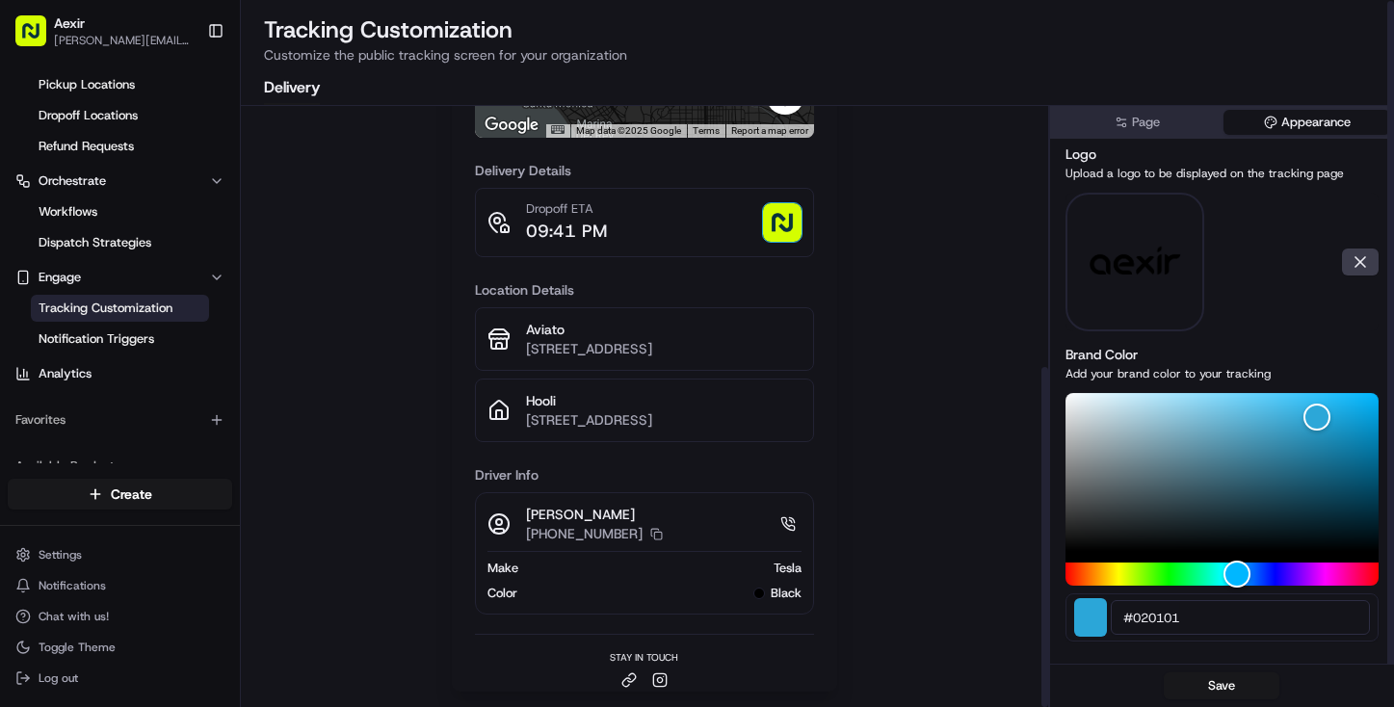
scroll to position [462, 0]
click at [1213, 689] on button "Save" at bounding box center [1222, 686] width 116 height 27
drag, startPoint x: 1314, startPoint y: 420, endPoint x: 1351, endPoint y: 408, distance: 38.7
click at [1351, 408] on div "Color" at bounding box center [1348, 410] width 30 height 30
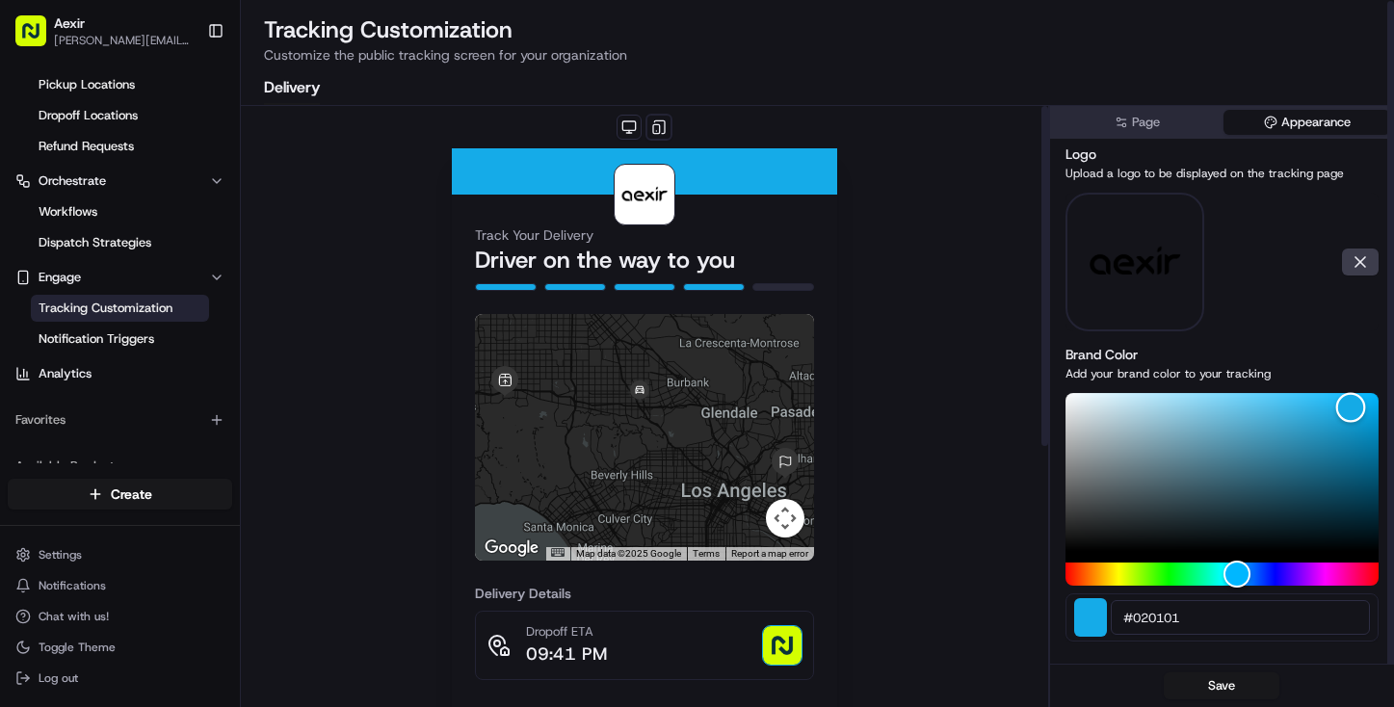
scroll to position [0, 0]
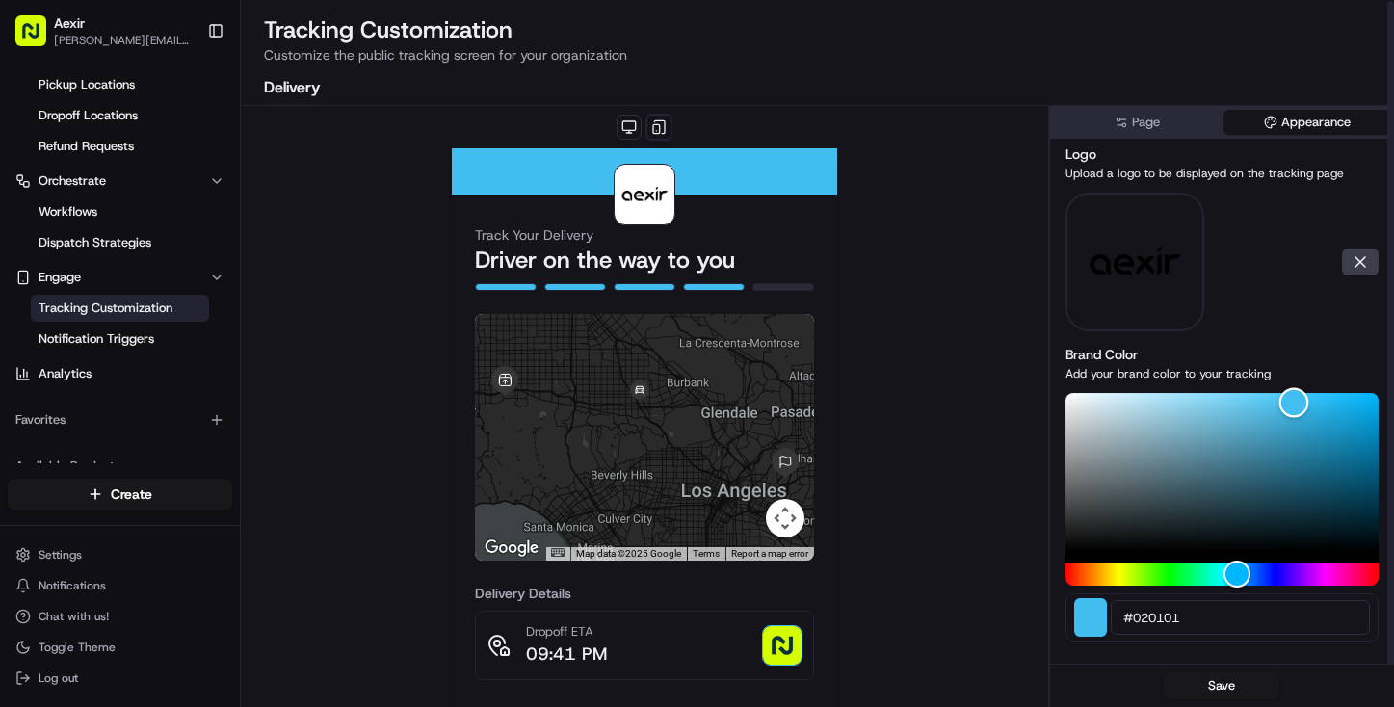
drag, startPoint x: 1346, startPoint y: 412, endPoint x: 1292, endPoint y: 403, distance: 54.8
click at [1292, 403] on div "Color" at bounding box center [1295, 403] width 30 height 30
click at [1147, 259] on img at bounding box center [1135, 262] width 104 height 139
click at [1105, 106] on div "Page Appearance" at bounding box center [1222, 122] width 344 height 33
click at [1117, 119] on circle "button" at bounding box center [1119, 120] width 4 height 4
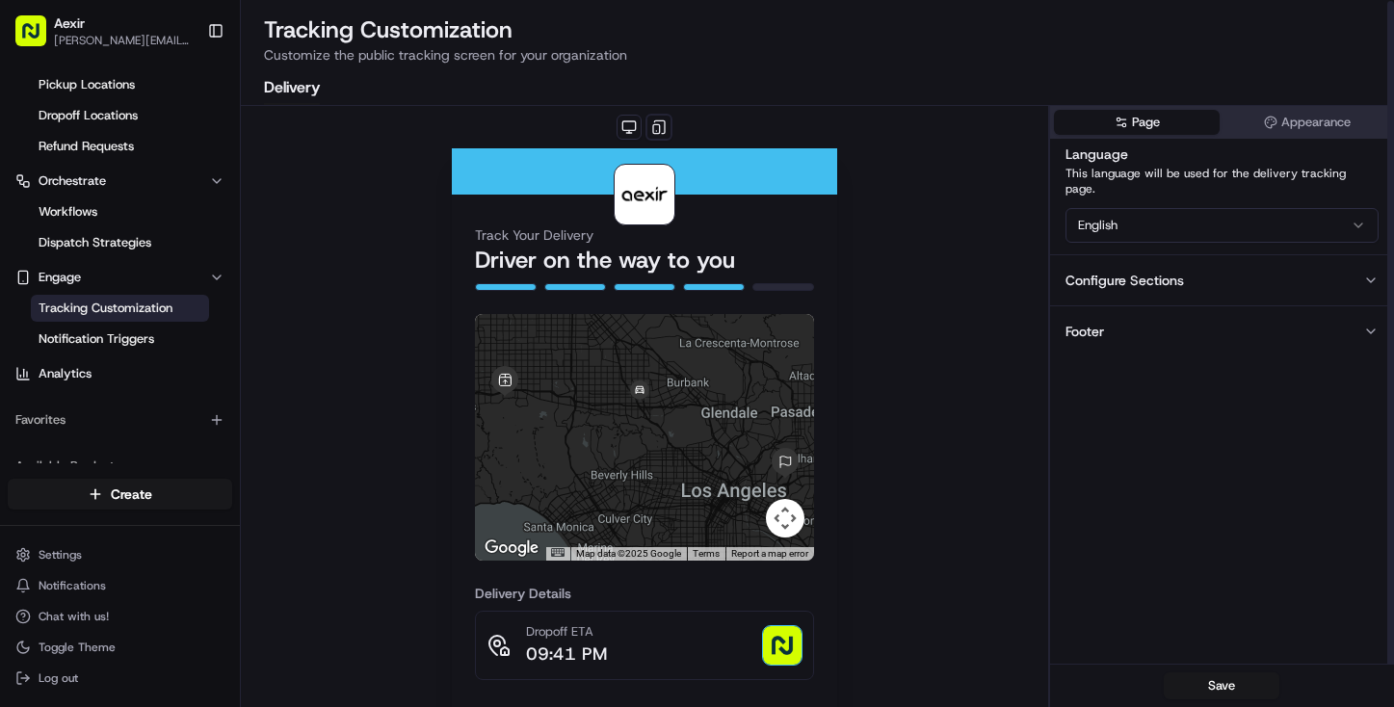
click at [1316, 270] on button "Configure Sections" at bounding box center [1222, 279] width 344 height 51
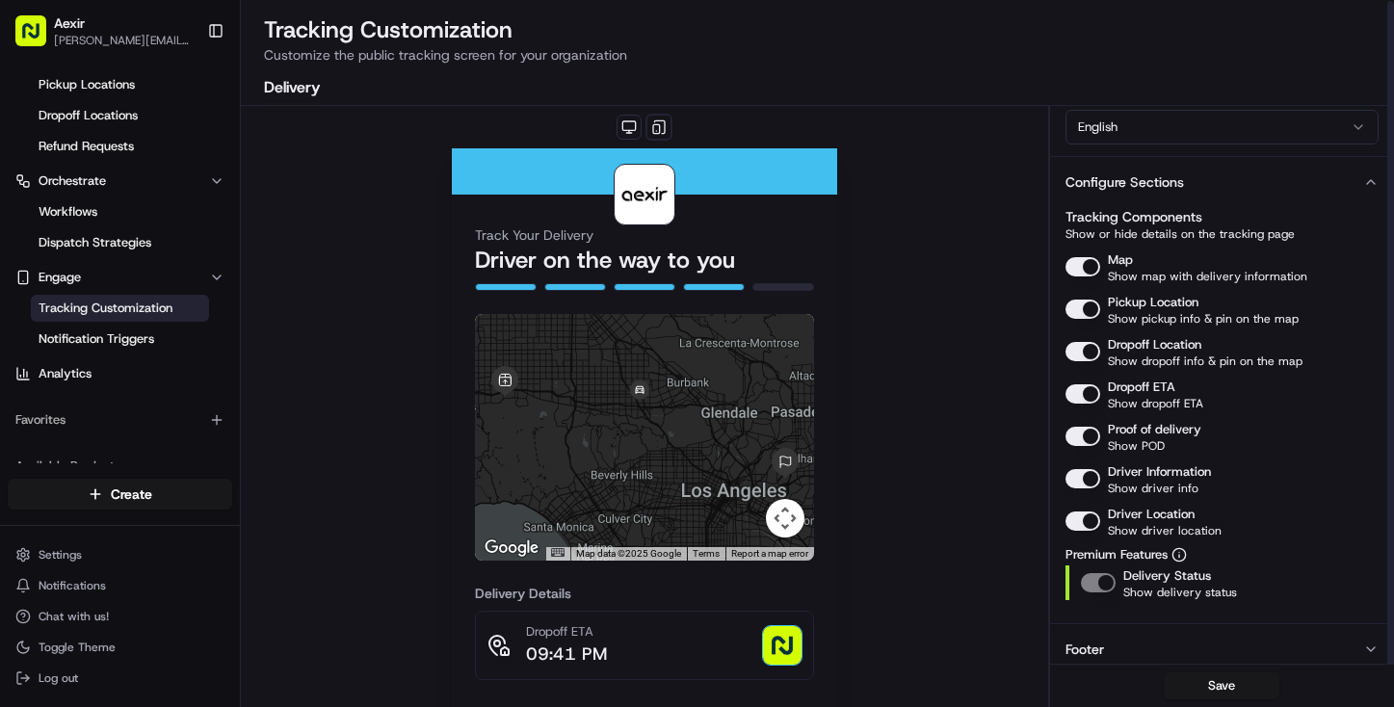
scroll to position [97, 0]
click at [1106, 633] on button "Footer" at bounding box center [1222, 649] width 344 height 51
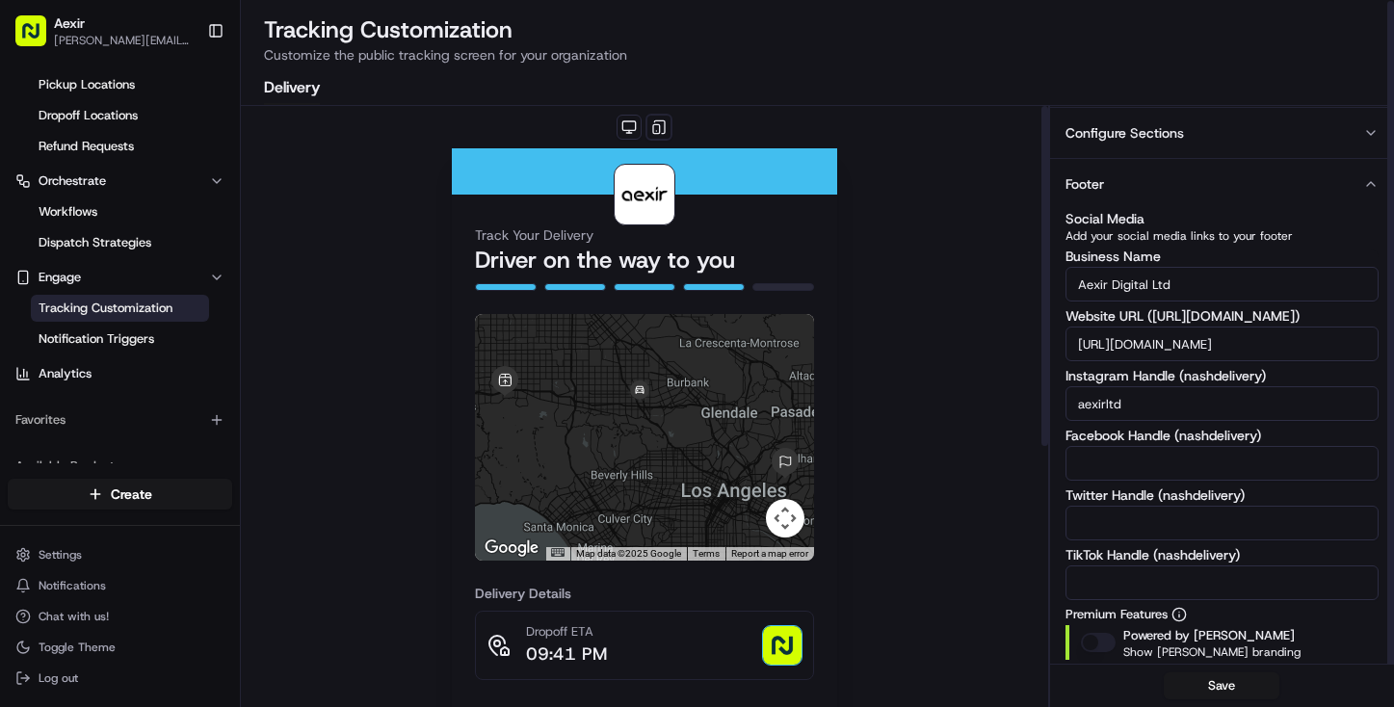
scroll to position [0, 0]
click at [634, 126] on button at bounding box center [629, 127] width 25 height 25
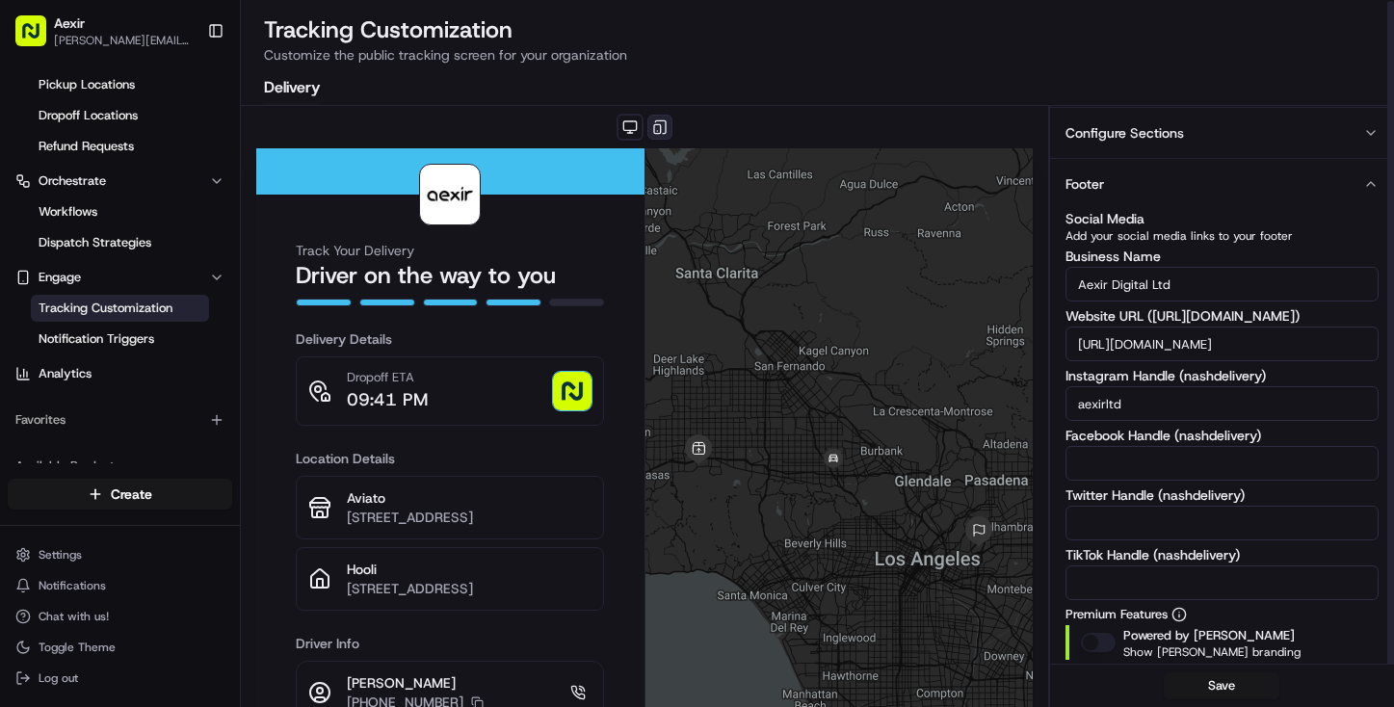
click at [663, 124] on button at bounding box center [660, 127] width 25 height 25
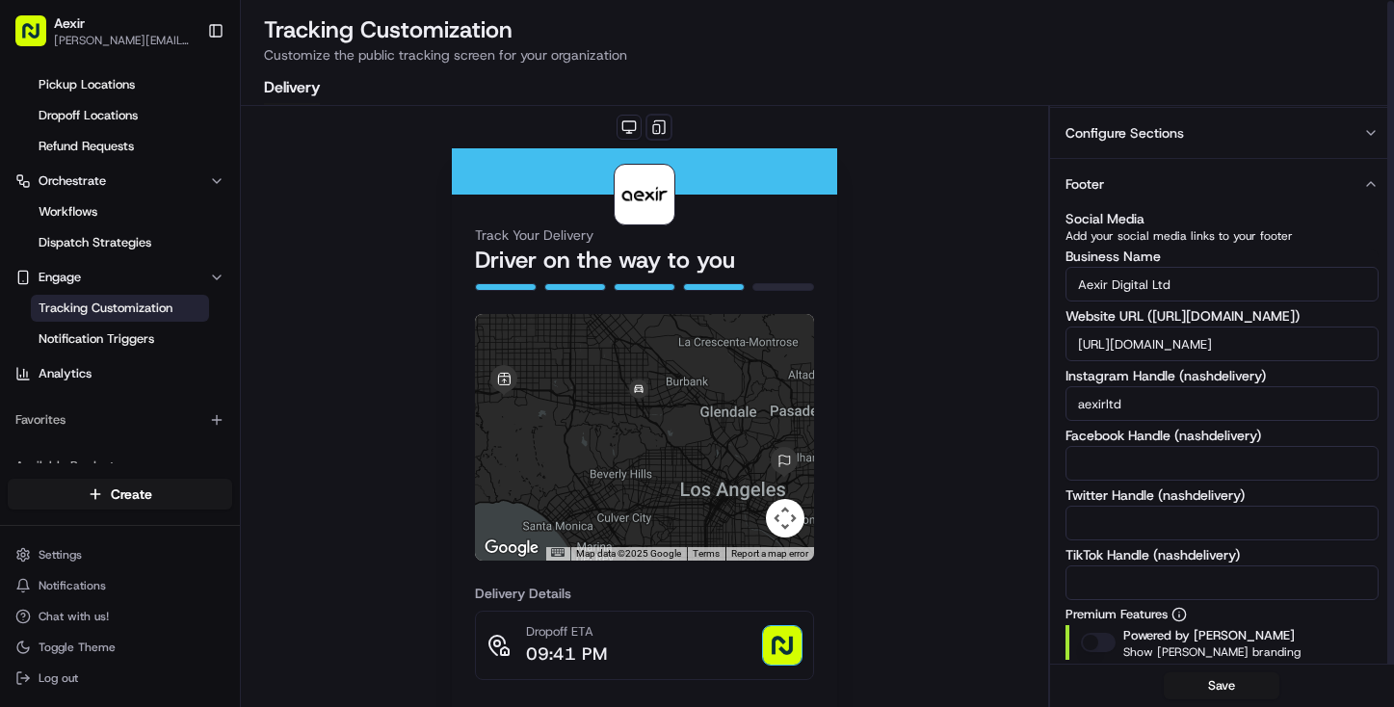
click at [624, 189] on img at bounding box center [645, 195] width 52 height 52
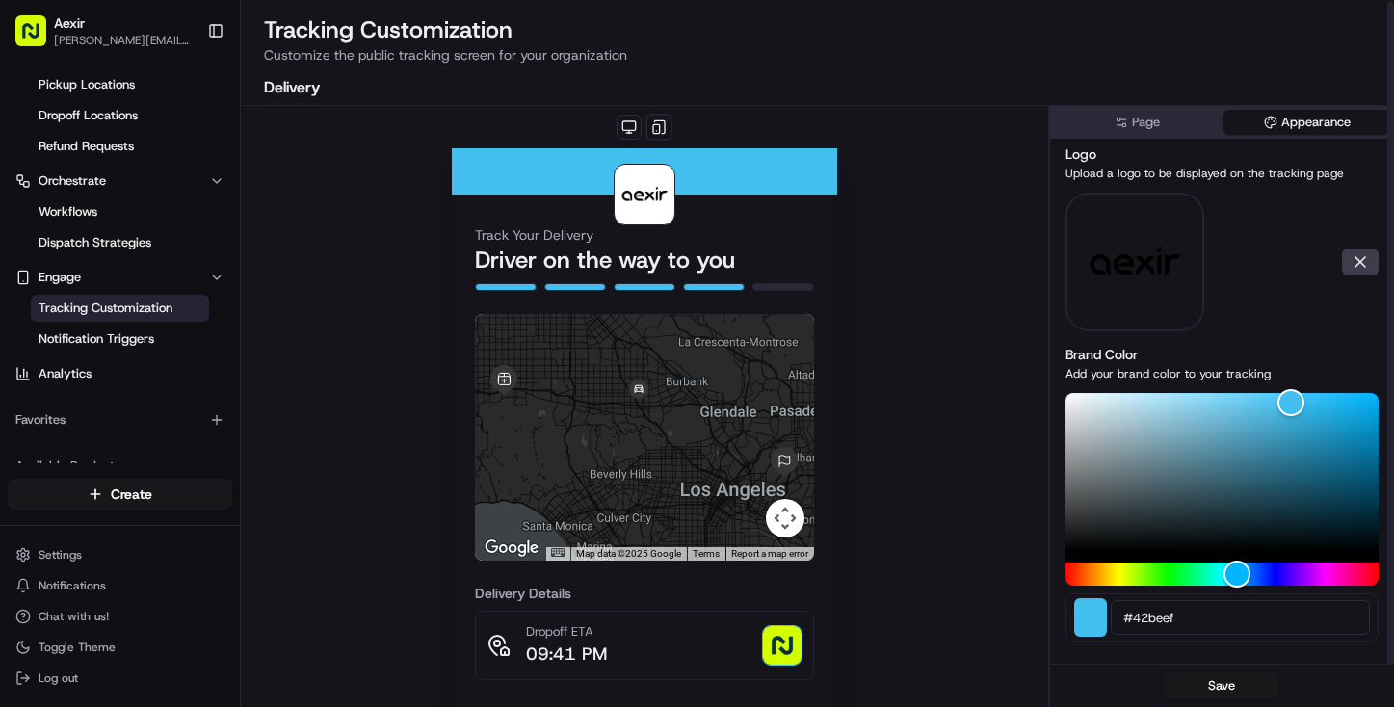
click at [1307, 110] on button "Appearance" at bounding box center [1307, 122] width 167 height 25
click at [1125, 303] on img at bounding box center [1135, 262] width 104 height 139
click at [1165, 248] on img at bounding box center [1135, 262] width 104 height 139
click at [1363, 265] on button at bounding box center [1360, 262] width 37 height 27
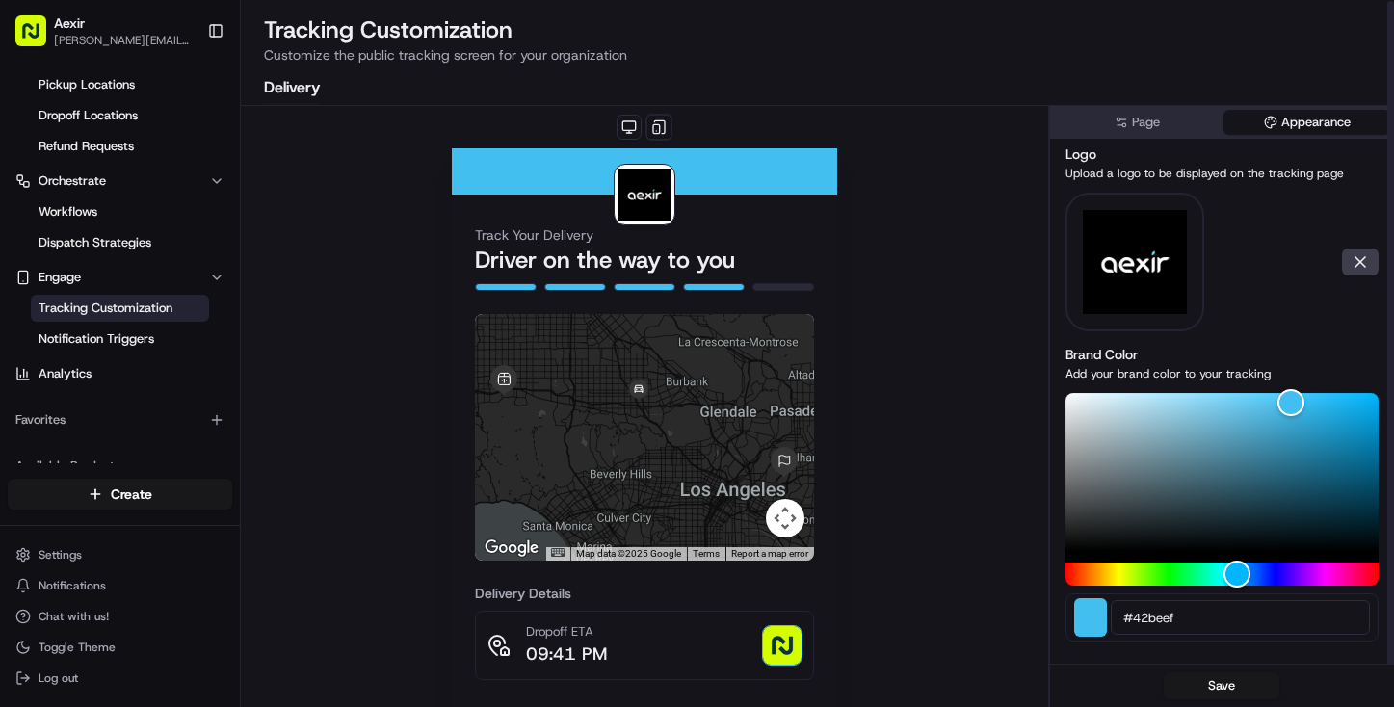
click at [1139, 253] on img at bounding box center [1135, 262] width 104 height 139
drag, startPoint x: 1114, startPoint y: 254, endPoint x: 1170, endPoint y: 263, distance: 56.6
click at [1225, 283] on div at bounding box center [1222, 262] width 313 height 139
click at [1363, 273] on button at bounding box center [1360, 262] width 37 height 27
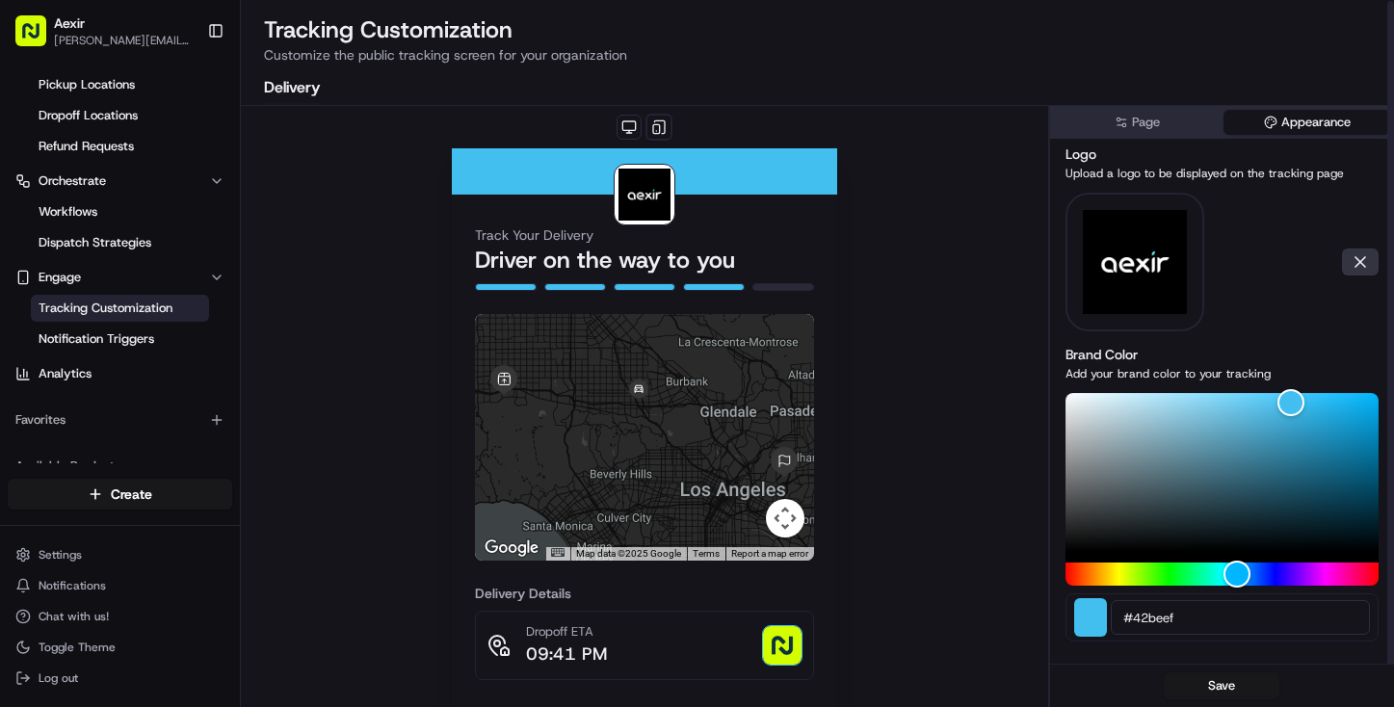
click at [1353, 266] on button at bounding box center [1360, 262] width 37 height 27
click at [1355, 266] on button at bounding box center [1360, 262] width 37 height 27
click at [1160, 260] on img at bounding box center [1135, 262] width 104 height 139
click at [1154, 301] on img at bounding box center [1135, 262] width 104 height 139
drag, startPoint x: 1105, startPoint y: 262, endPoint x: 1170, endPoint y: 262, distance: 64.6
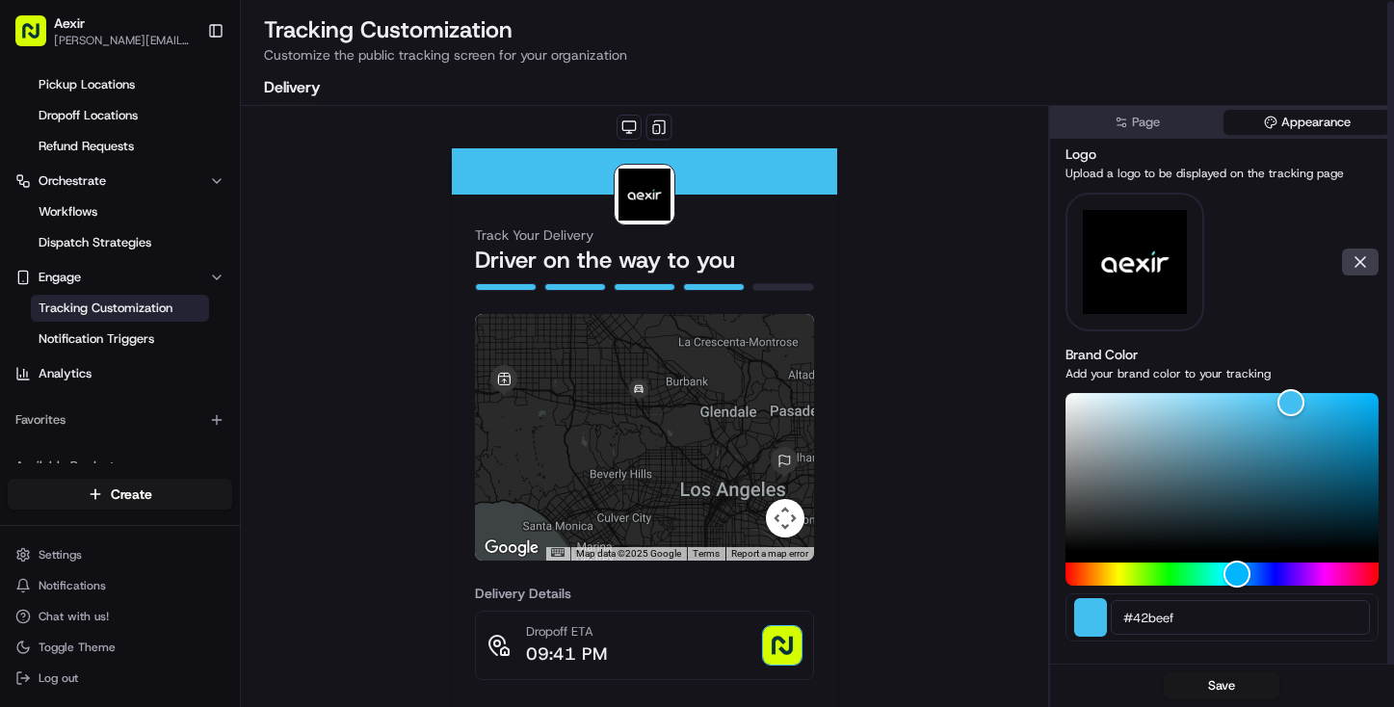
click at [1224, 244] on div at bounding box center [1222, 262] width 313 height 139
click at [619, 199] on img at bounding box center [645, 195] width 52 height 52
click at [661, 128] on button at bounding box center [659, 127] width 27 height 27
click at [623, 121] on button at bounding box center [629, 127] width 25 height 25
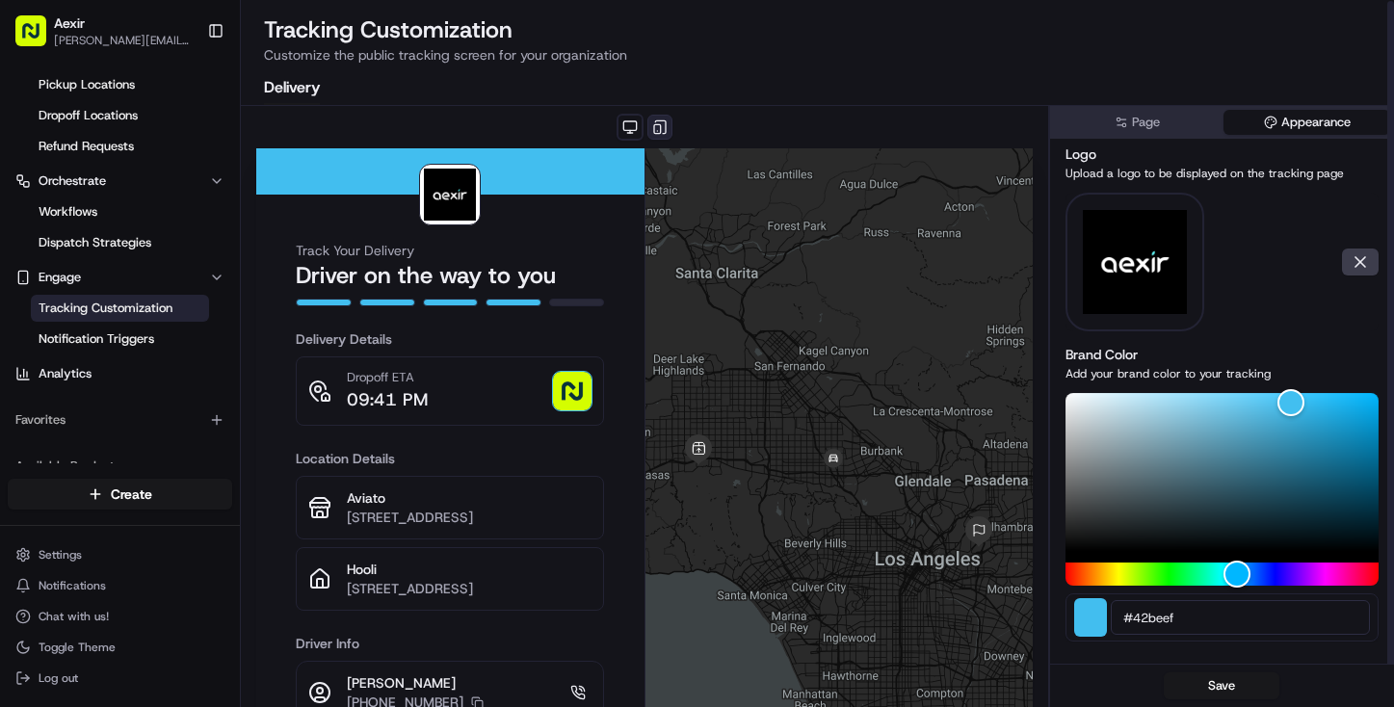
click at [656, 129] on button at bounding box center [660, 127] width 25 height 25
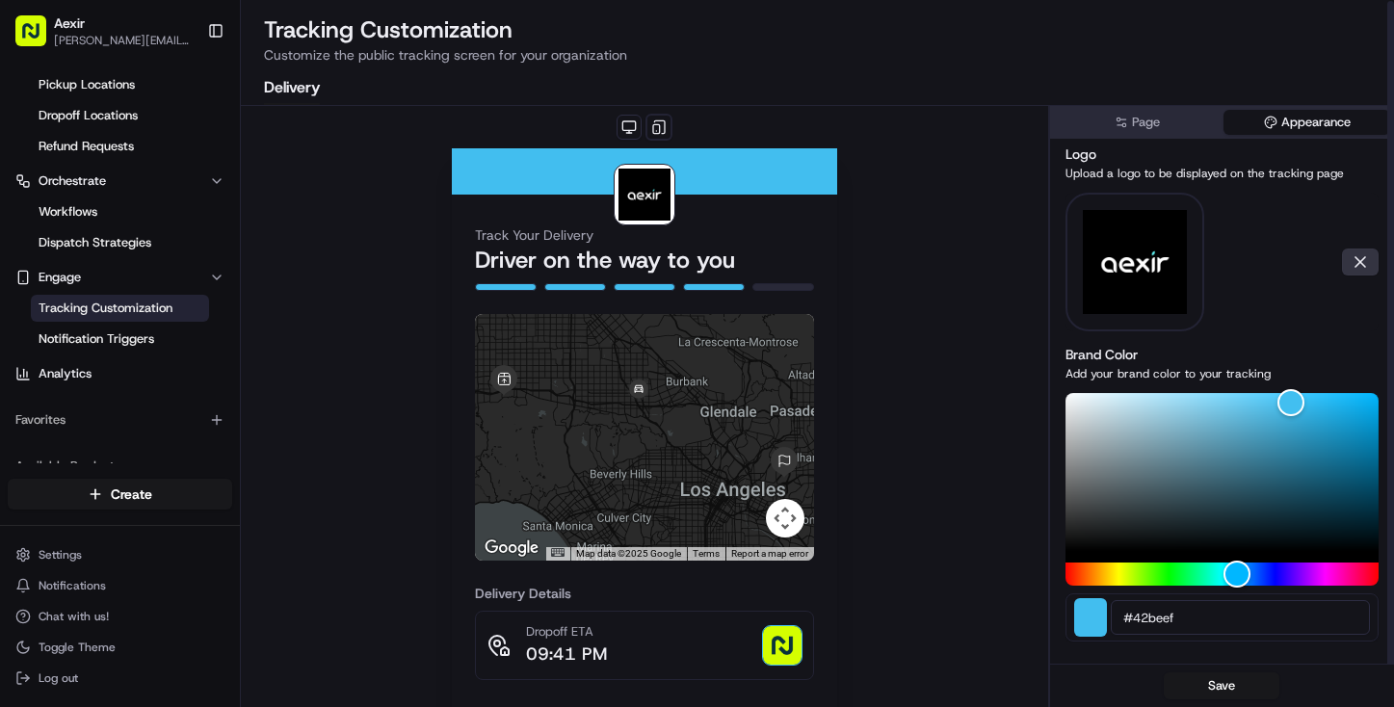
click at [1373, 272] on button at bounding box center [1360, 262] width 37 height 27
click at [1120, 262] on img at bounding box center [1135, 262] width 104 height 139
click at [916, 374] on div "Track Your Delivery Driver on the way to you ← Move left → Move right ↑ Move up…" at bounding box center [644, 618] width 807 height 1024
click at [1152, 308] on img at bounding box center [1135, 262] width 104 height 139
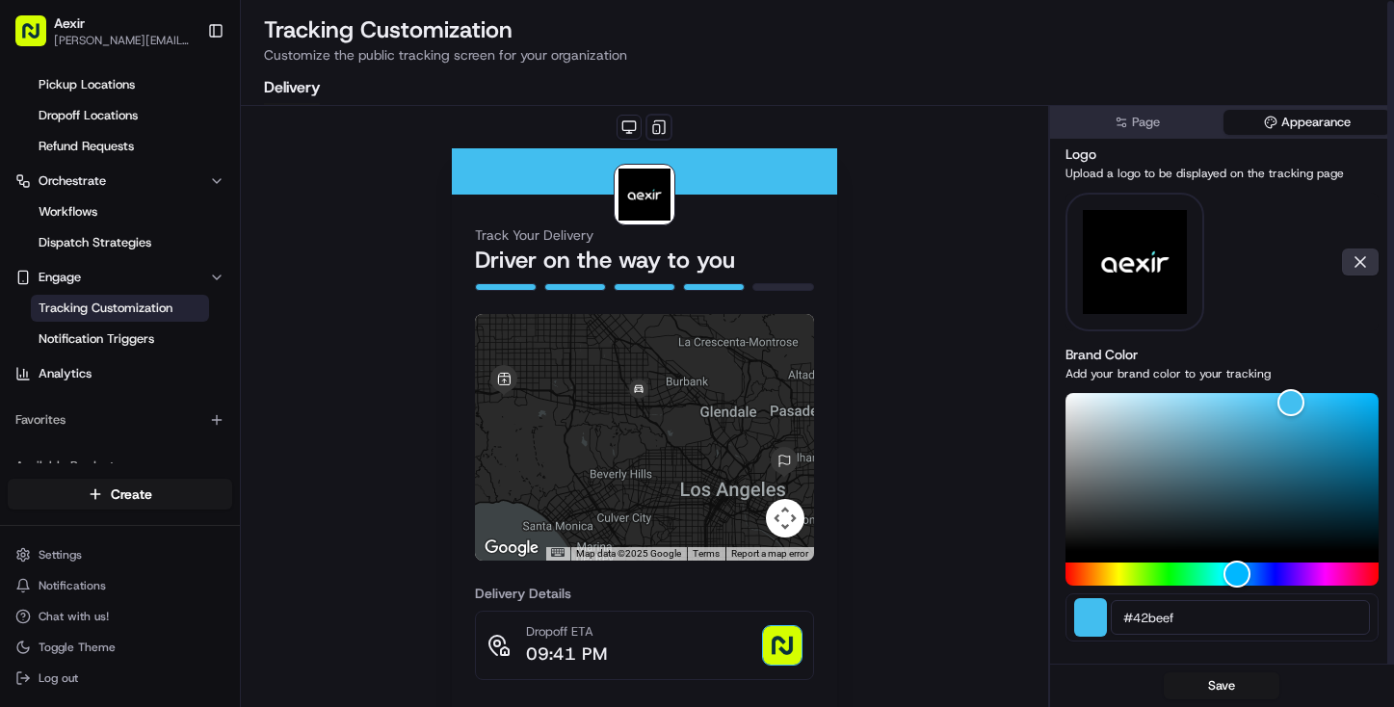
click at [1370, 265] on button at bounding box center [1360, 262] width 37 height 27
click at [1358, 258] on button at bounding box center [1360, 262] width 37 height 27
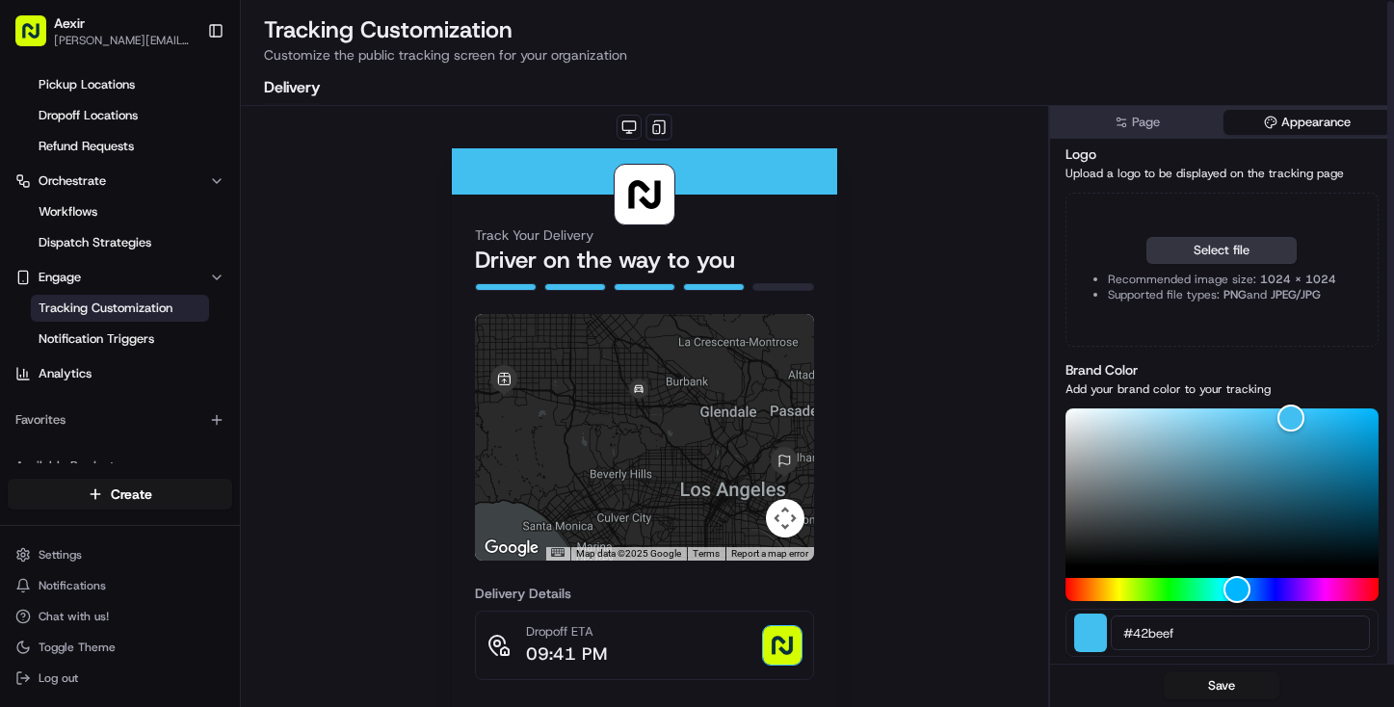
click at [1188, 244] on button "Select file" at bounding box center [1222, 250] width 150 height 27
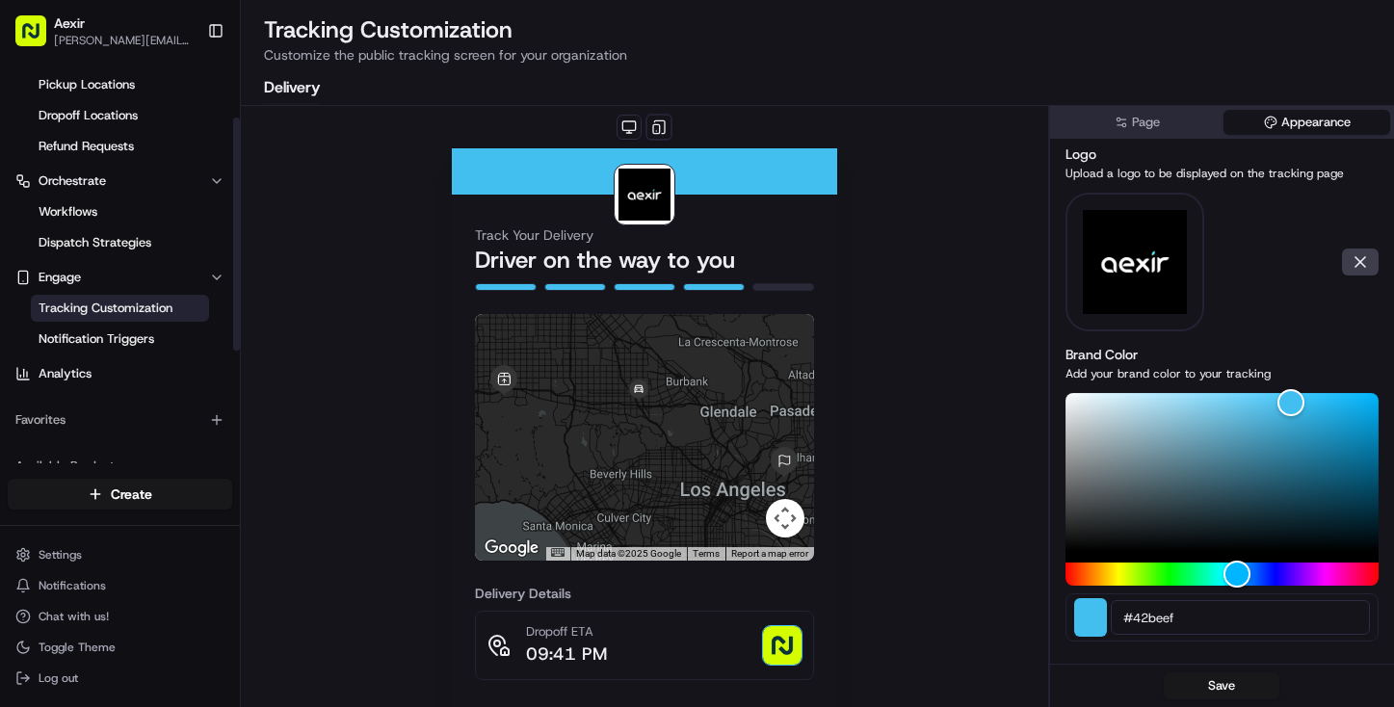
click at [67, 304] on span "Tracking Customization" at bounding box center [106, 308] width 134 height 17
